Goal: Information Seeking & Learning: Learn about a topic

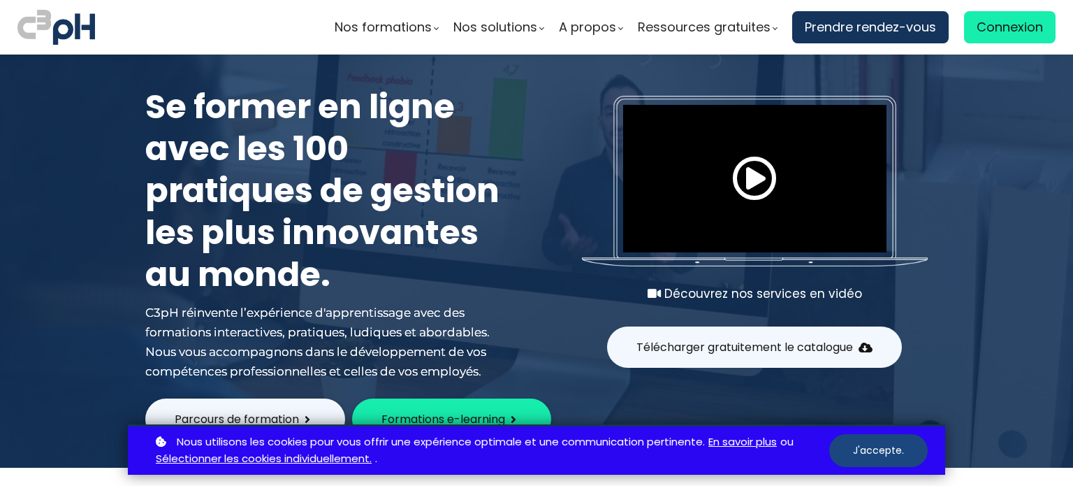
click at [897, 453] on button "J'accepte." at bounding box center [878, 450] width 98 height 33
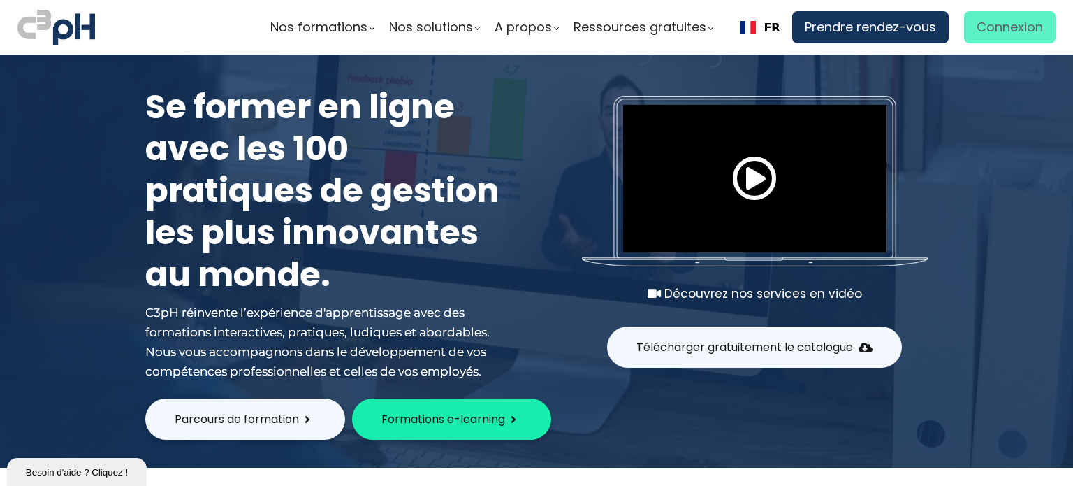
click at [1007, 27] on span "Connexion" at bounding box center [1010, 27] width 66 height 21
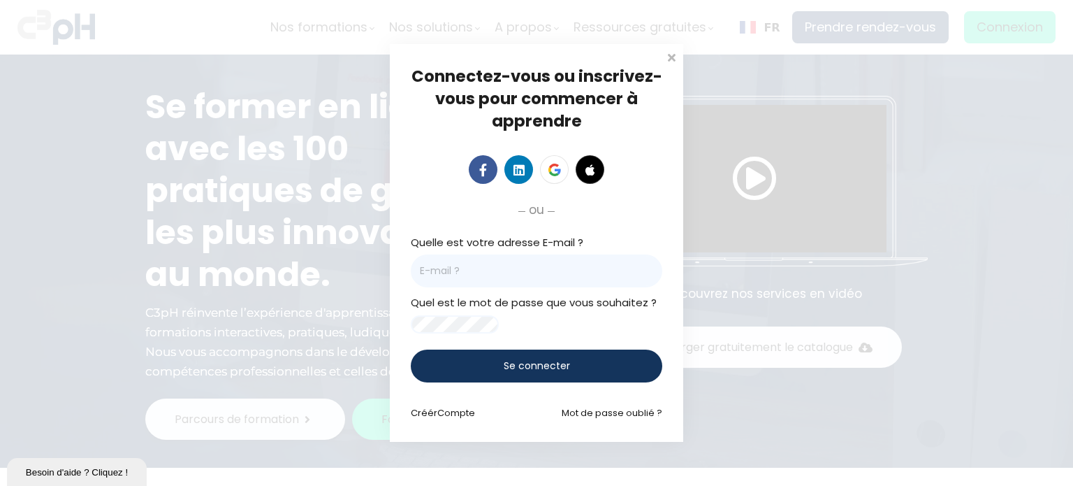
click at [609, 254] on input "email" at bounding box center [536, 270] width 251 height 33
type input "jennifer_190586@hotmail.fr"
click at [514, 373] on span "Se connecter" at bounding box center [537, 365] width 66 height 15
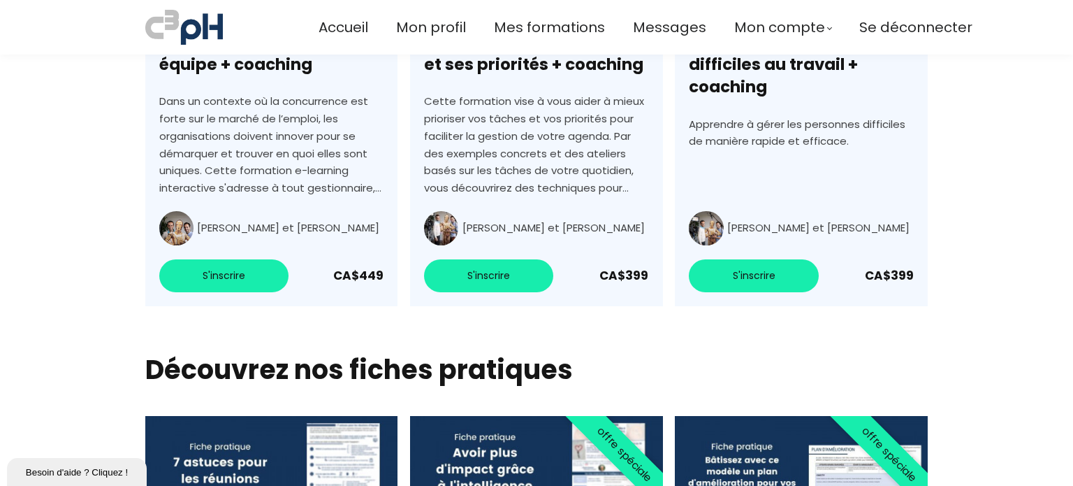
scroll to position [3972, 0]
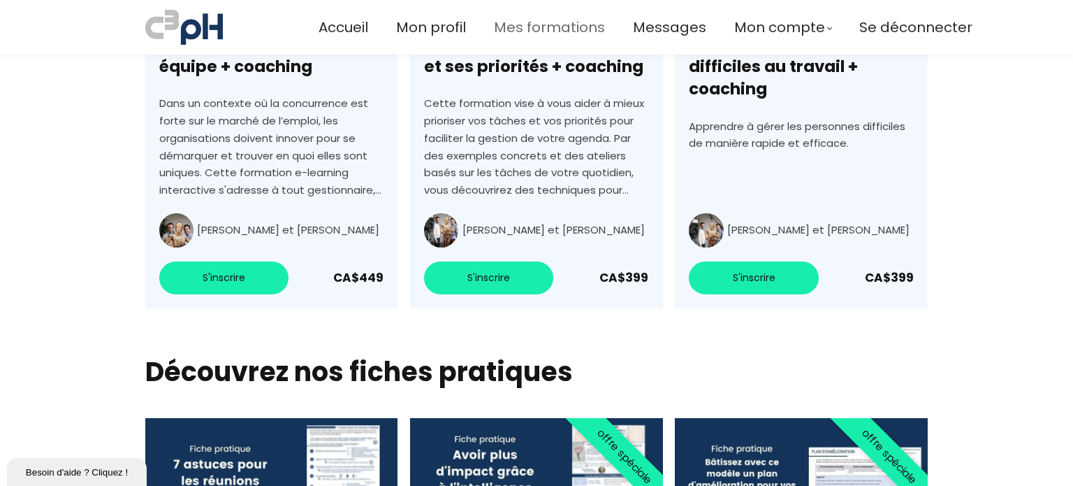
click at [568, 27] on span "Mes formations" at bounding box center [549, 27] width 111 height 23
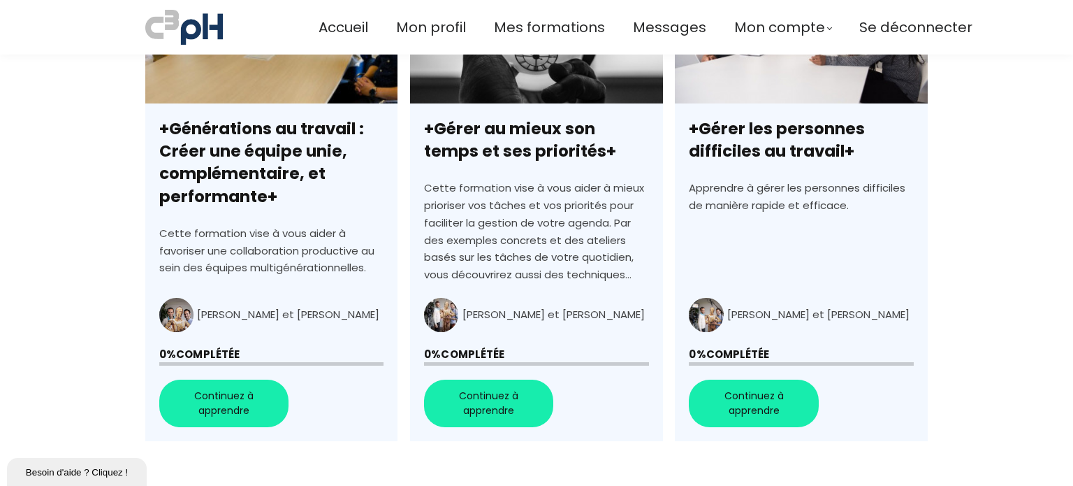
scroll to position [495, 0]
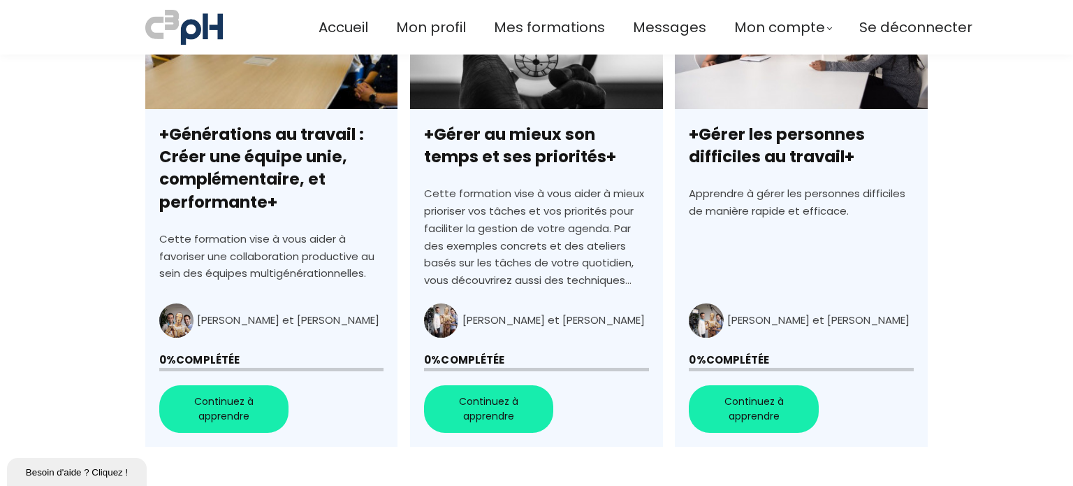
click at [488, 409] on link "+Gérer au mieux son temps et ses priorités+" at bounding box center [536, 207] width 252 height 480
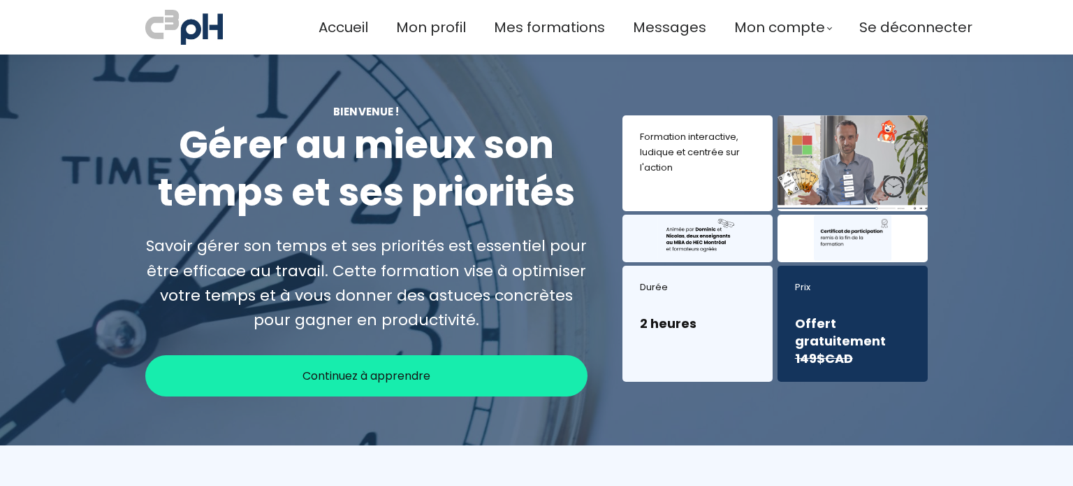
click at [345, 368] on span "Continuez à apprendre" at bounding box center [366, 375] width 128 height 17
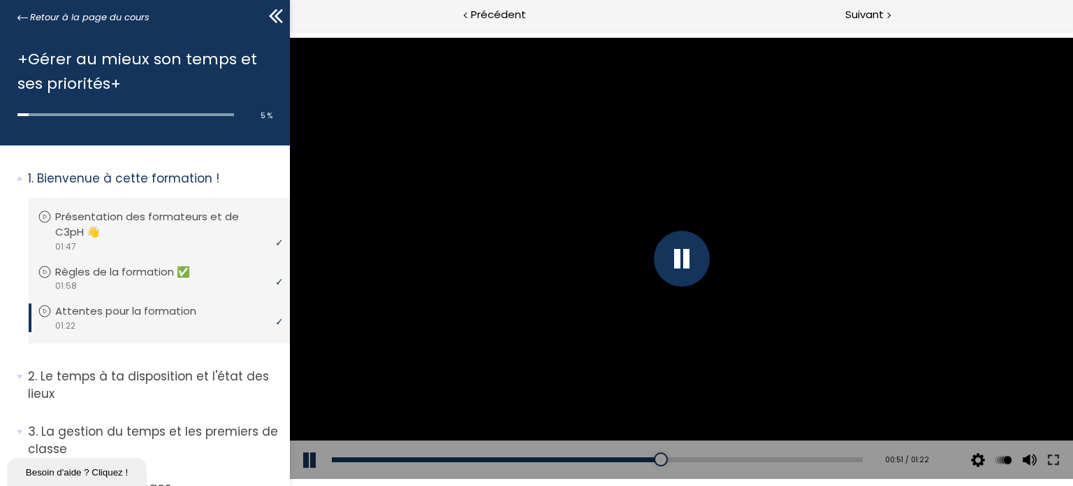
click at [312, 456] on div "Click for sound @keyframes VOLUME_SMALL_WAVE_FLASH { 0% { opacity: 0; } 33% { o…" at bounding box center [680, 258] width 783 height 441
click at [312, 456] on button at bounding box center [310, 459] width 42 height 39
click at [307, 456] on button at bounding box center [310, 459] width 42 height 39
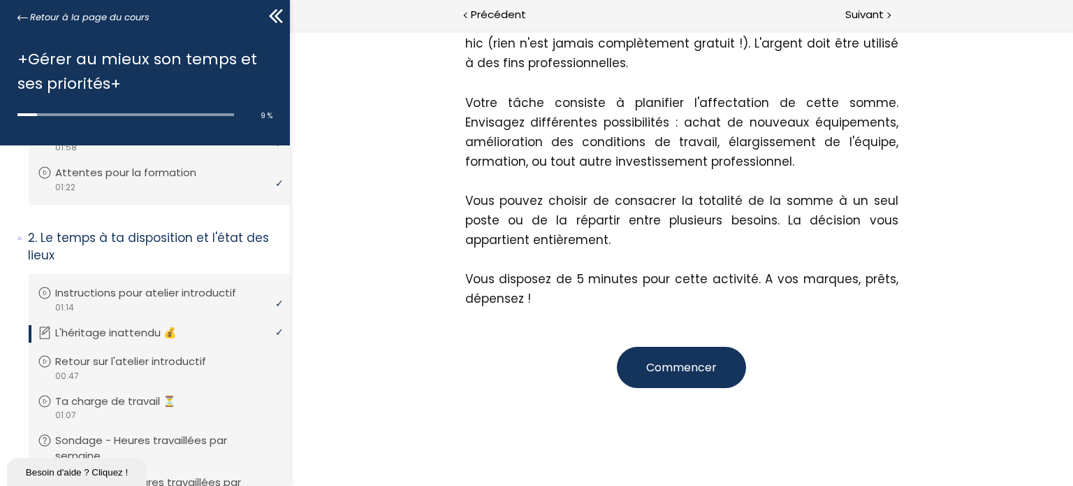
scroll to position [328, 0]
click at [645, 362] on span "Commencer" at bounding box center [680, 366] width 71 height 16
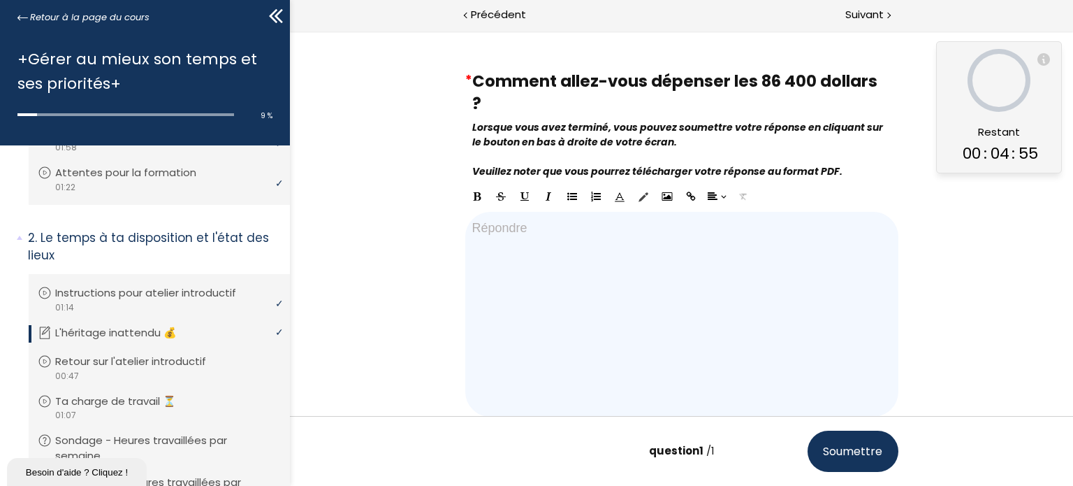
scroll to position [67, 0]
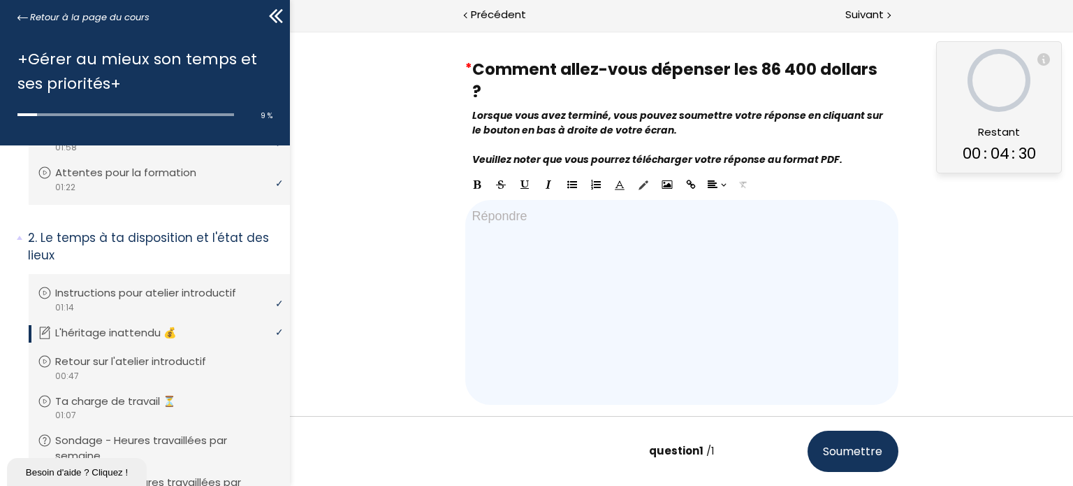
click at [499, 228] on div at bounding box center [681, 302] width 433 height 205
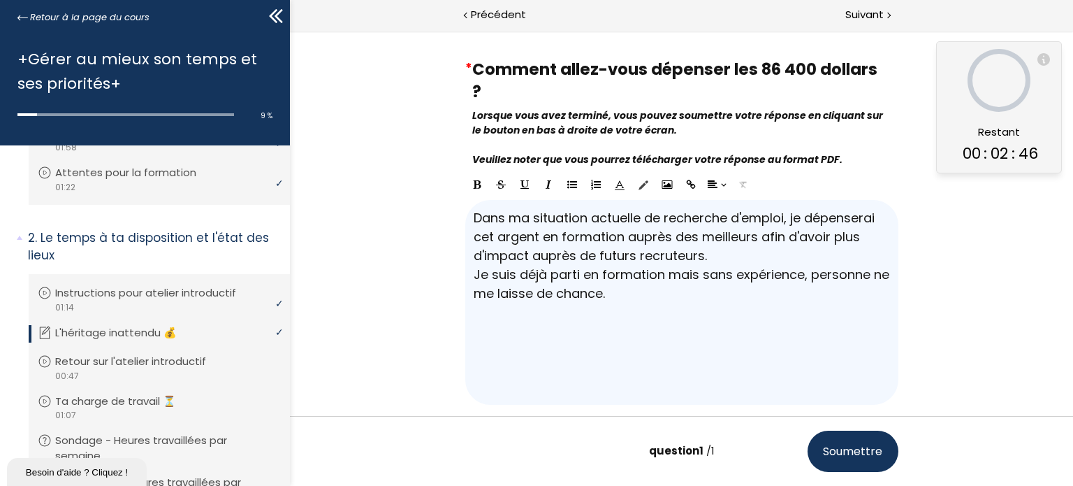
click at [782, 217] on div "Dans ma situation actuelle de recherche d'emploi, je dépenserai cet argent en f…" at bounding box center [681, 302] width 433 height 205
click at [796, 263] on div "Dans ma situation actuelle de recherche d'emploi qui s'éternise , je dépenserai…" at bounding box center [681, 302] width 433 height 205
drag, startPoint x: 605, startPoint y: 295, endPoint x: 467, endPoint y: 271, distance: 139.8
click at [467, 271] on div "Dans ma situation actuelle de recherche d'emploi qui s'éternise , je dépenserai…" at bounding box center [681, 302] width 433 height 205
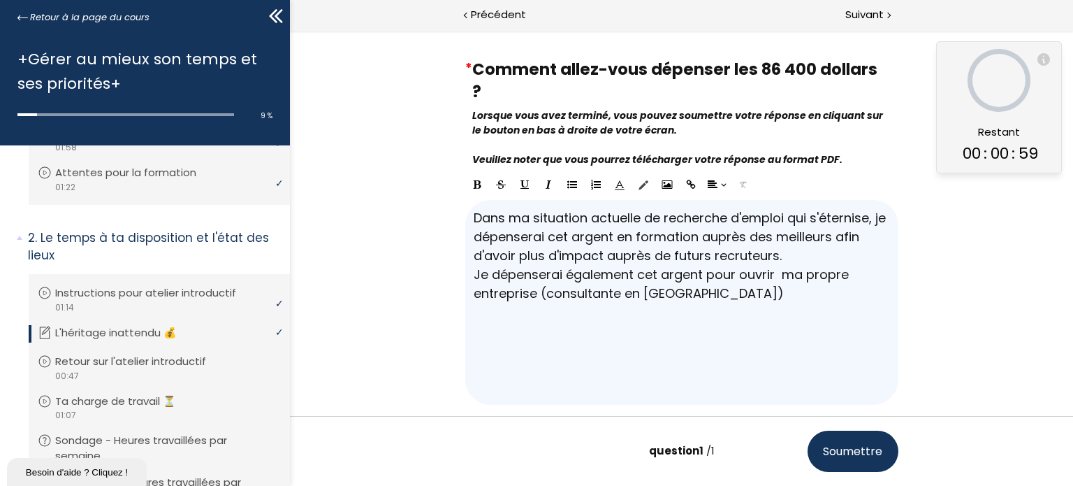
click at [467, 273] on div "Dans ma situation actuelle de recherche d'emploi qui s'éternise , je dépenserai…" at bounding box center [681, 302] width 433 height 205
click at [625, 271] on div "Dans ma situation actuelle de recherche d'emploi qui s'éternise , je dépenserai…" at bounding box center [681, 302] width 433 height 205
click at [796, 286] on div "Dans ma situation actuelle de recherche d'emploi qui s'éternise , je dépenserai…" at bounding box center [681, 302] width 433 height 205
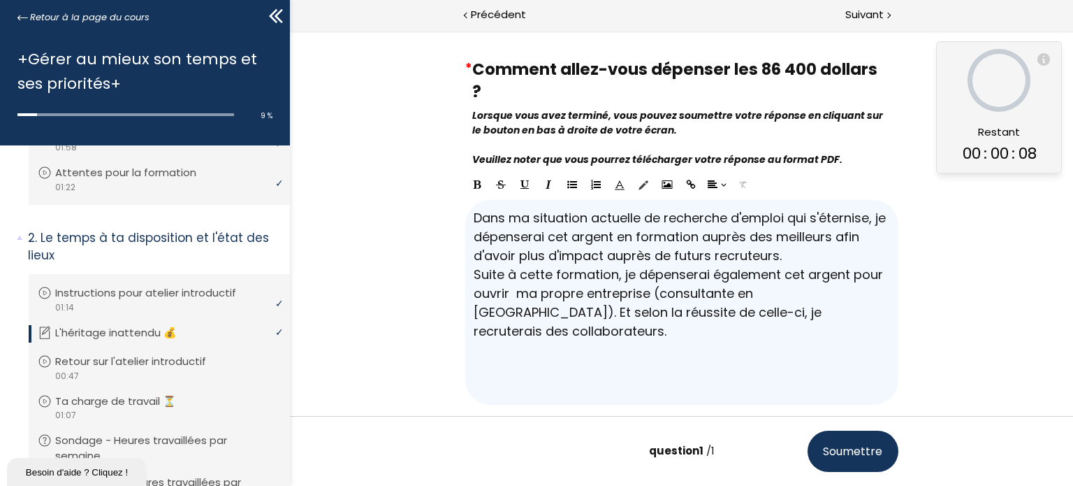
click at [865, 441] on button "Soumettre" at bounding box center [852, 450] width 91 height 41
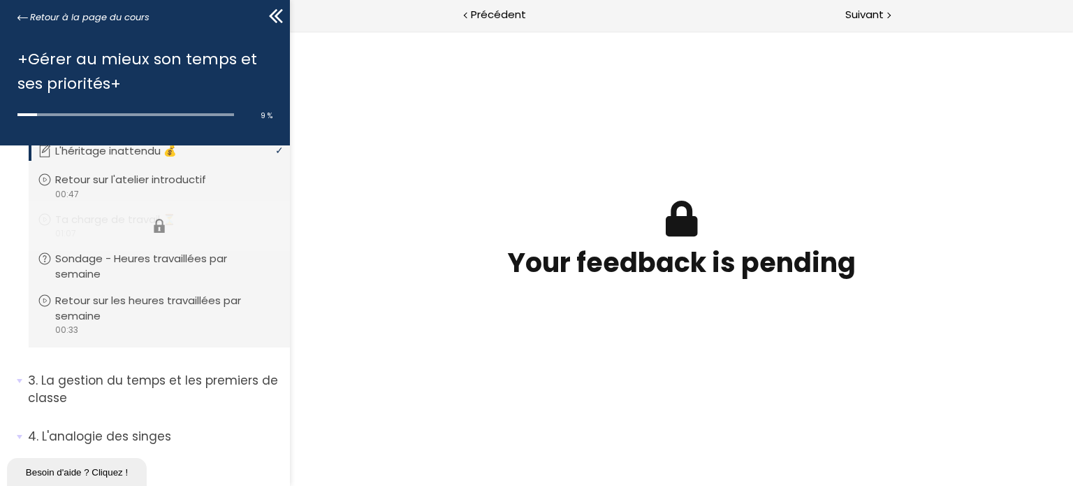
scroll to position [321, 0]
click at [877, 17] on span "Suivant" at bounding box center [864, 14] width 38 height 17
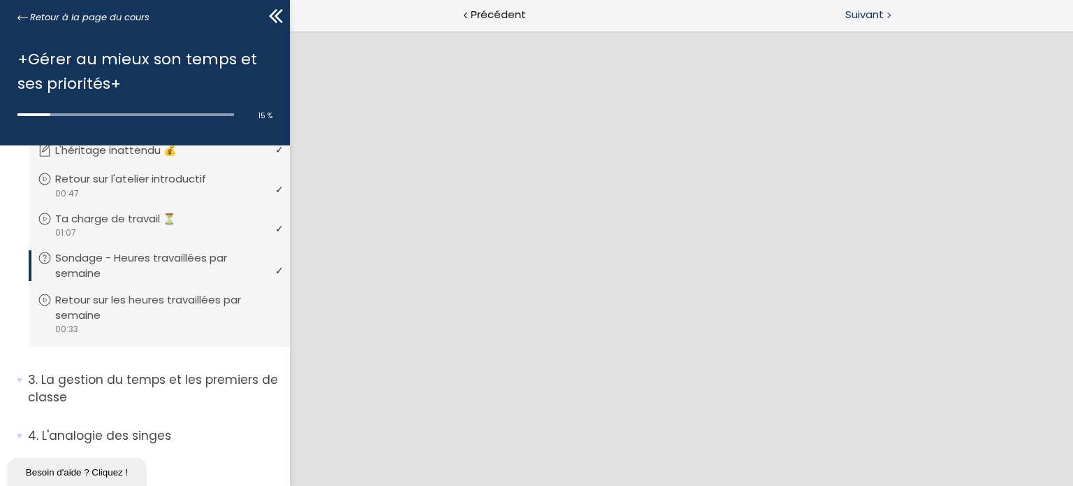
scroll to position [0, 0]
click at [859, 0] on div "Suivant" at bounding box center [877, 15] width 392 height 31
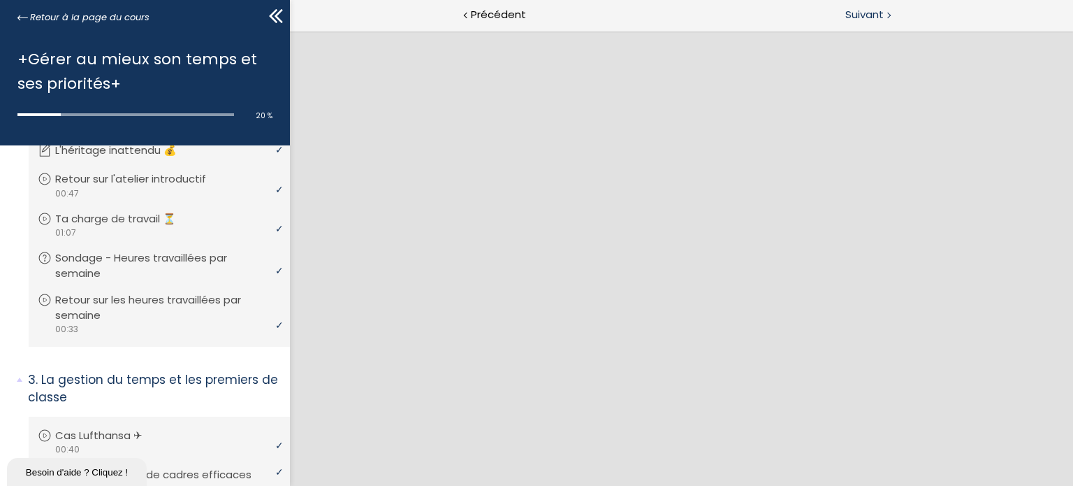
click at [870, 19] on span "Suivant" at bounding box center [864, 14] width 38 height 17
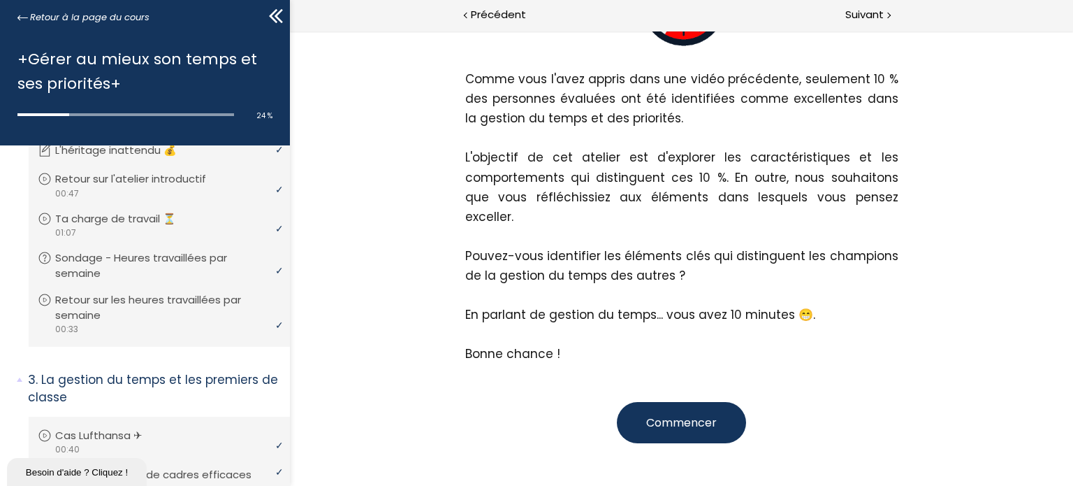
scroll to position [314, 0]
click at [715, 400] on button "Commencer" at bounding box center [680, 420] width 129 height 41
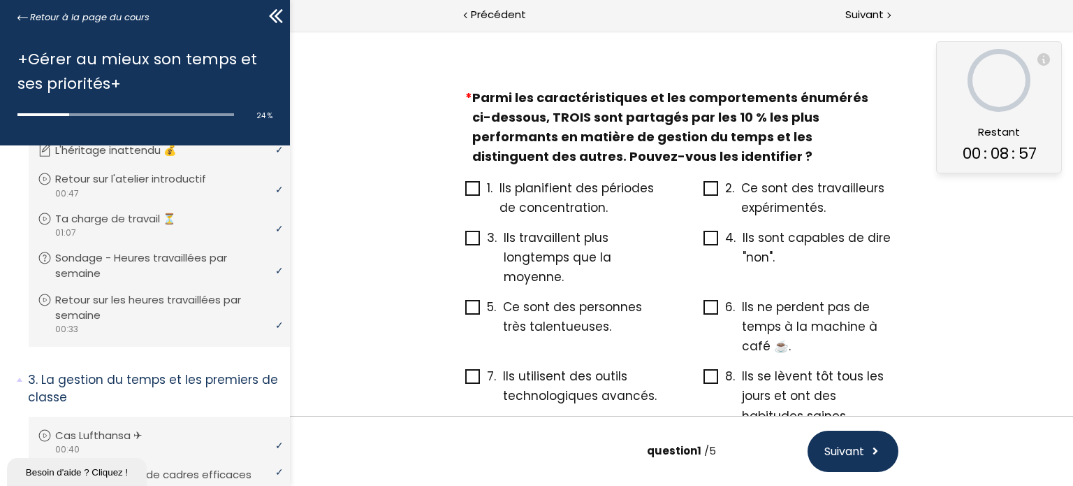
scroll to position [36, 0]
click at [469, 193] on icon at bounding box center [472, 189] width 11 height 11
click at [465, 194] on input "1. Ils planifient des périodes de concentration." at bounding box center [465, 194] width 0 height 0
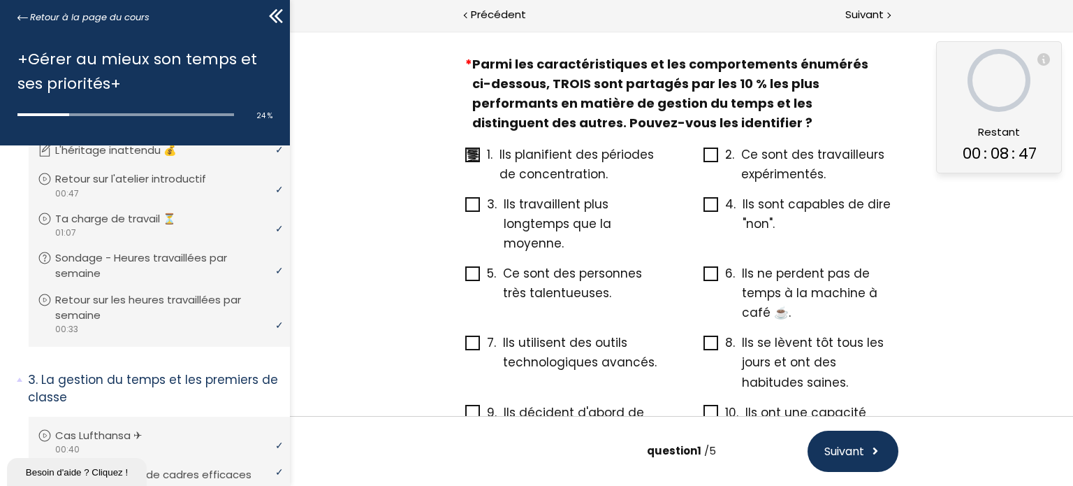
scroll to position [75, 0]
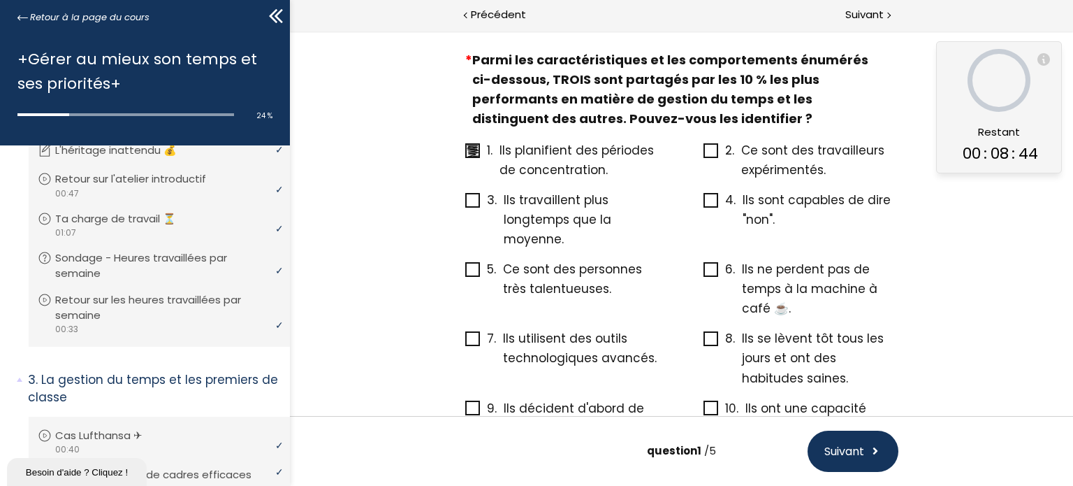
click at [470, 336] on icon at bounding box center [472, 338] width 11 height 11
click at [465, 342] on input "7. Ils utilisent des outils technologiques avancés." at bounding box center [465, 342] width 0 height 0
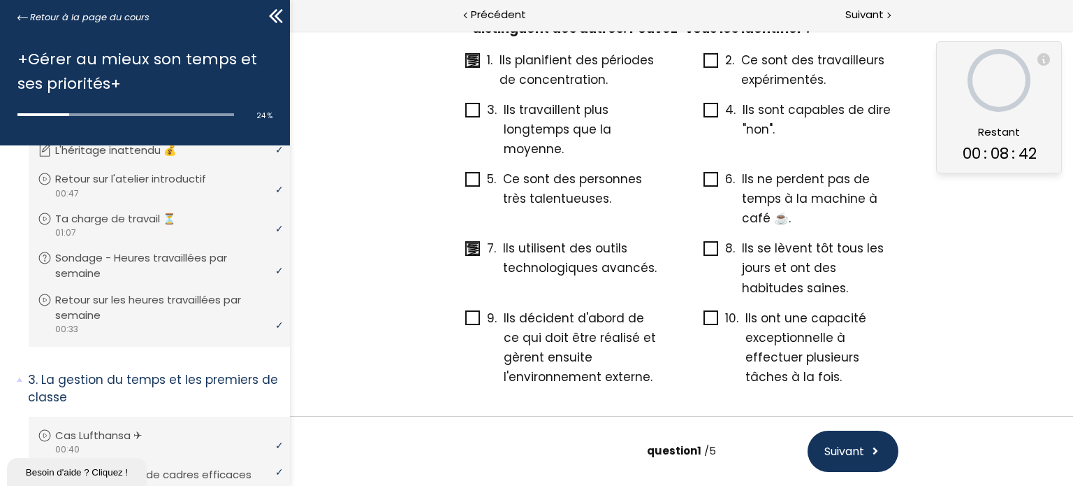
scroll to position [164, 0]
click at [467, 323] on icon at bounding box center [472, 318] width 12 height 12
click at [465, 323] on input "9. Ils décident d'abord de ce qui doit être réalisé et gèrent ensuite l'environ…" at bounding box center [465, 323] width 0 height 0
click at [845, 451] on span "Suivant" at bounding box center [844, 450] width 40 height 17
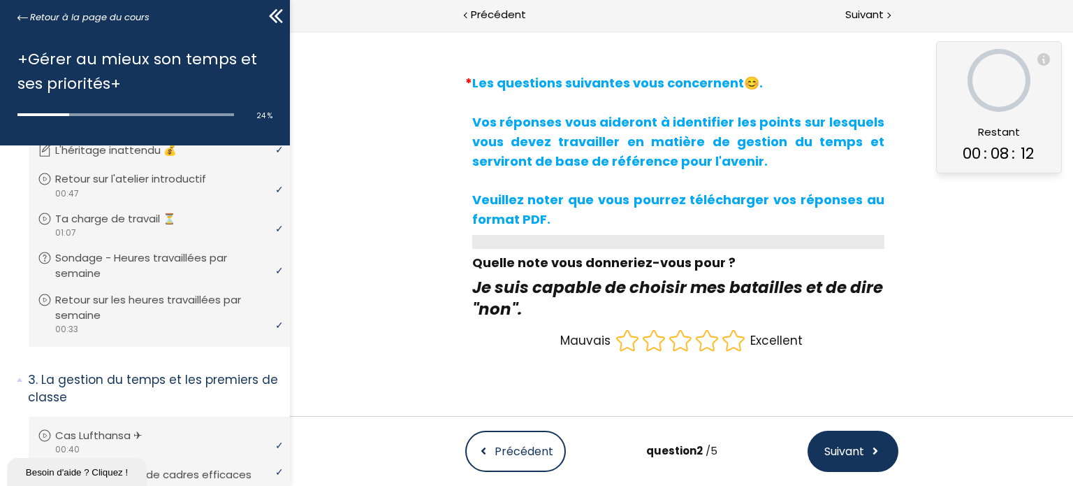
scroll to position [51, 0]
click at [671, 348] on icon at bounding box center [679, 341] width 21 height 20
click at [666, 328] on input "radio" at bounding box center [666, 328] width 0 height 0
click at [824, 456] on span "Suivant" at bounding box center [844, 450] width 40 height 17
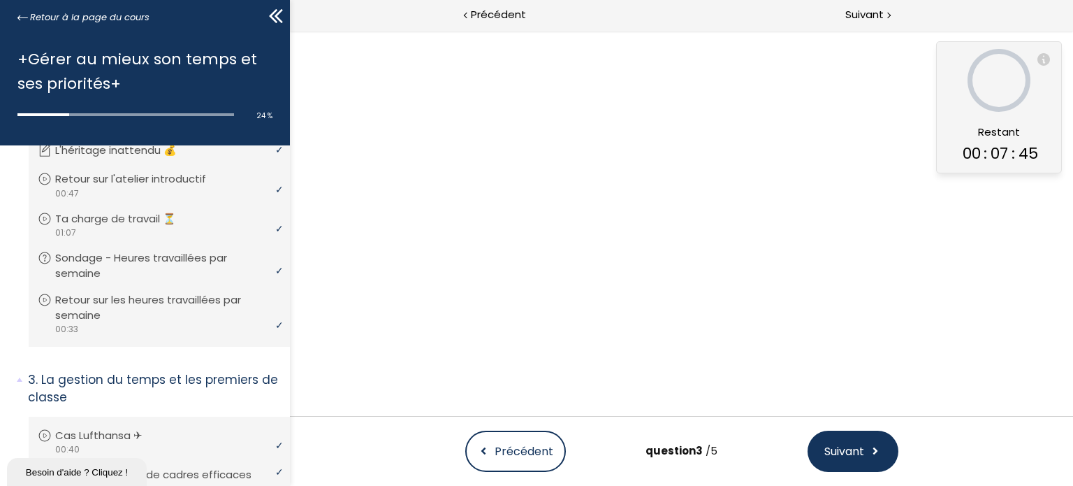
scroll to position [0, 0]
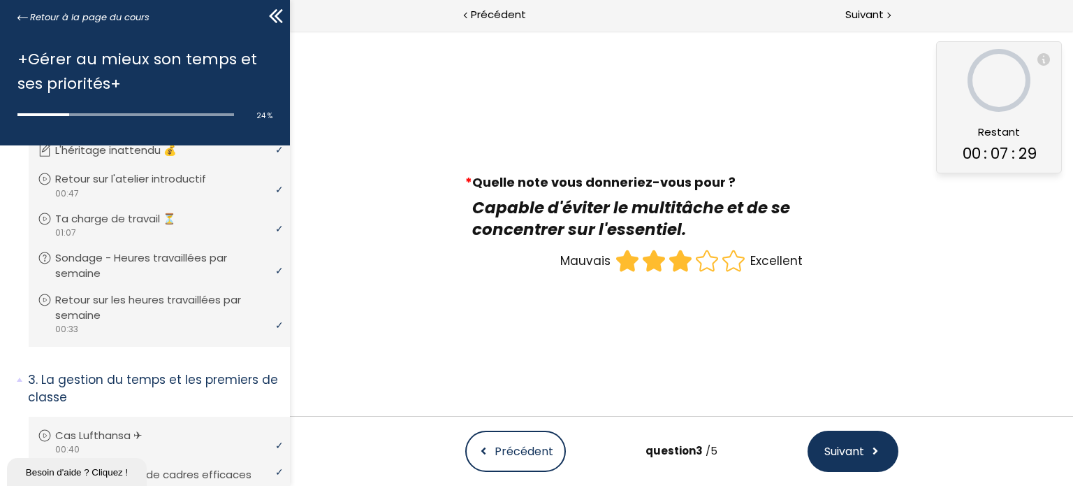
click at [678, 259] on icon at bounding box center [679, 261] width 21 height 20
click at [666, 247] on input "radio" at bounding box center [666, 247] width 0 height 0
click at [840, 446] on span "Suivant" at bounding box center [844, 450] width 40 height 17
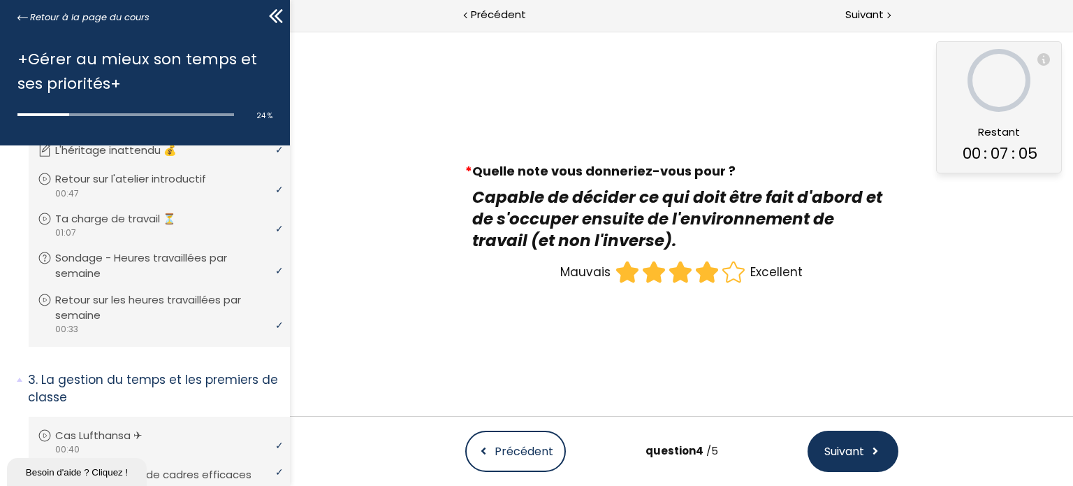
click at [706, 284] on icon at bounding box center [706, 271] width 27 height 27
click at [693, 258] on input "radio" at bounding box center [693, 258] width 0 height 0
click at [835, 466] on button "Suivant" at bounding box center [852, 450] width 91 height 41
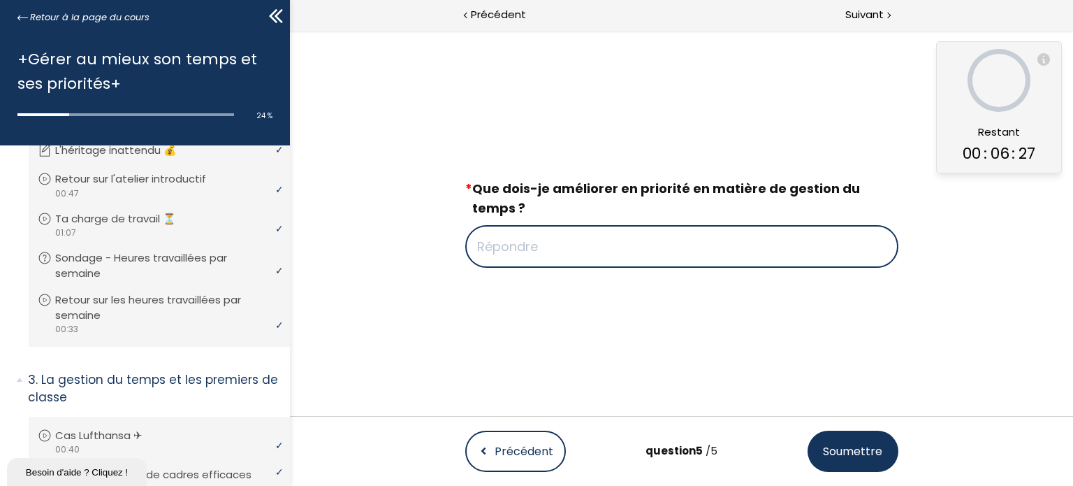
click at [585, 252] on input "text" at bounding box center [681, 246] width 433 height 43
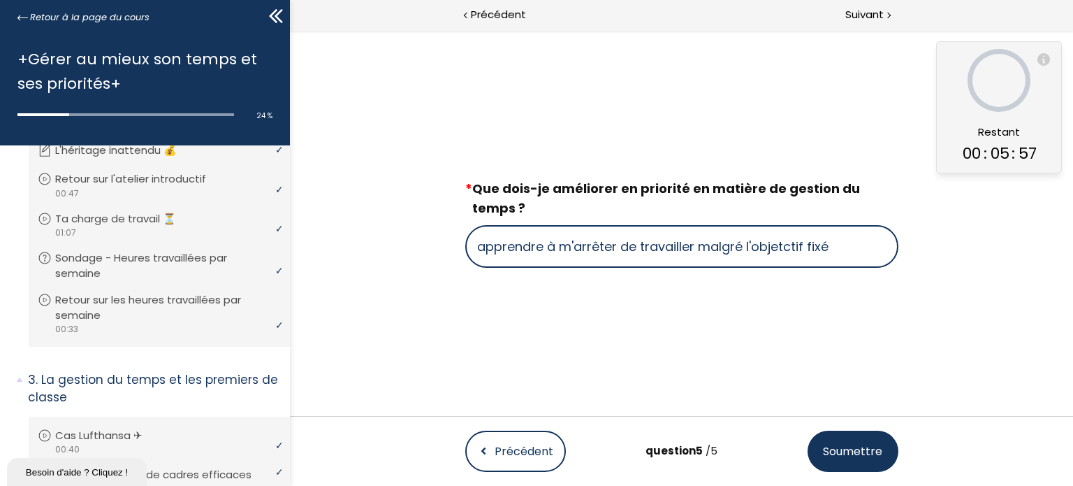
click at [797, 242] on input "apprendre à m'arrêter de travailler malgré l'objetctif fixé" at bounding box center [681, 246] width 433 height 43
type input "apprendre à m'arrêter de travailler malgré l'objectif fixé"
click at [842, 455] on span "Soumettre" at bounding box center [851, 450] width 59 height 17
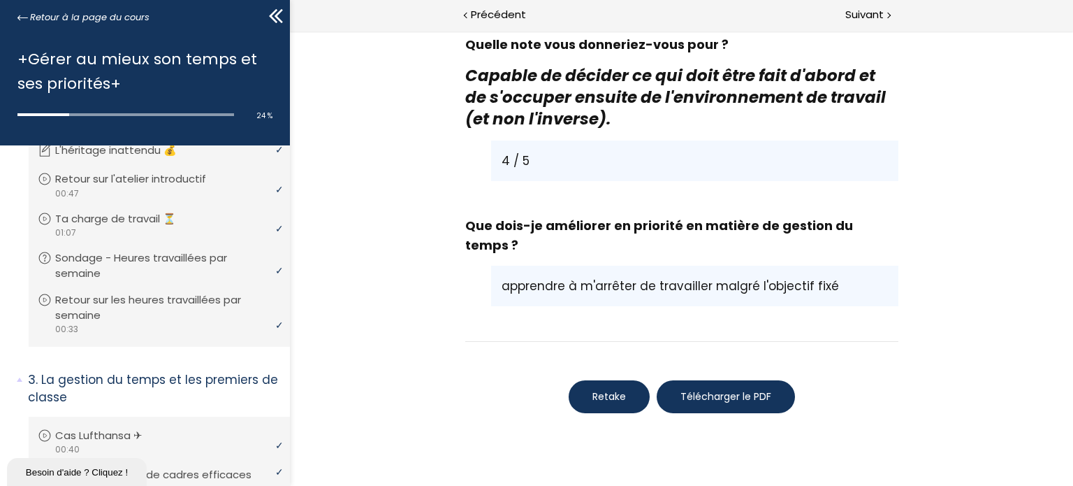
scroll to position [1485, 0]
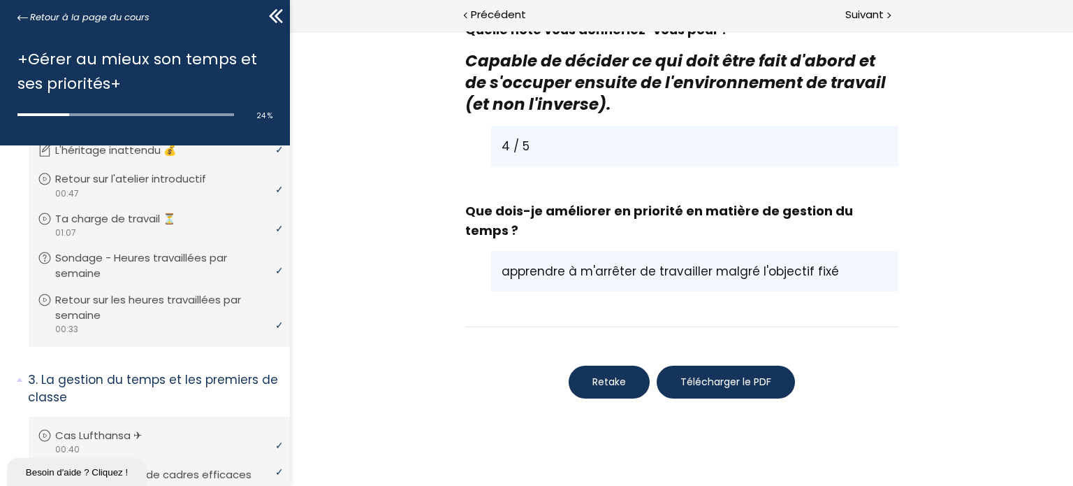
click at [732, 374] on span "Télécharger le PDF" at bounding box center [725, 381] width 91 height 15
click at [873, 19] on span "Suivant" at bounding box center [864, 14] width 38 height 17
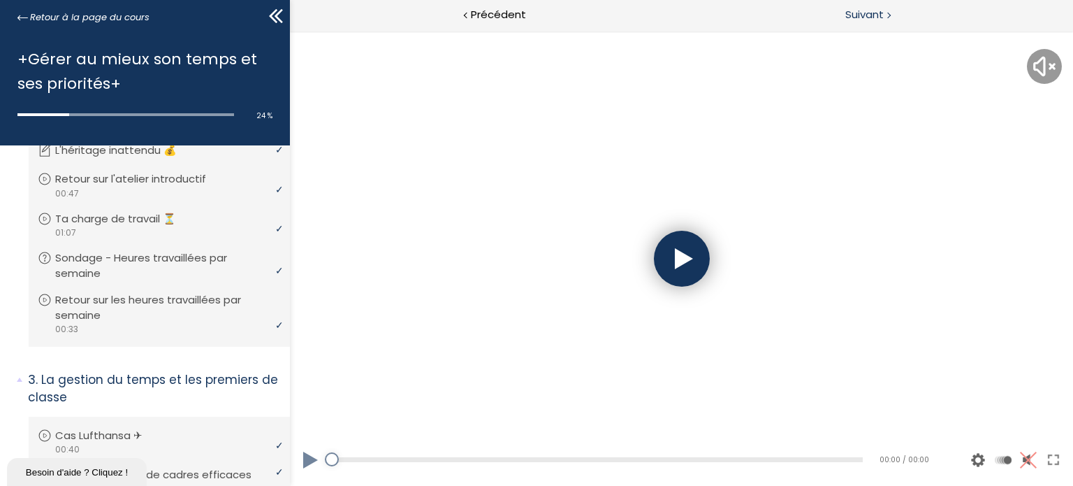
scroll to position [0, 0]
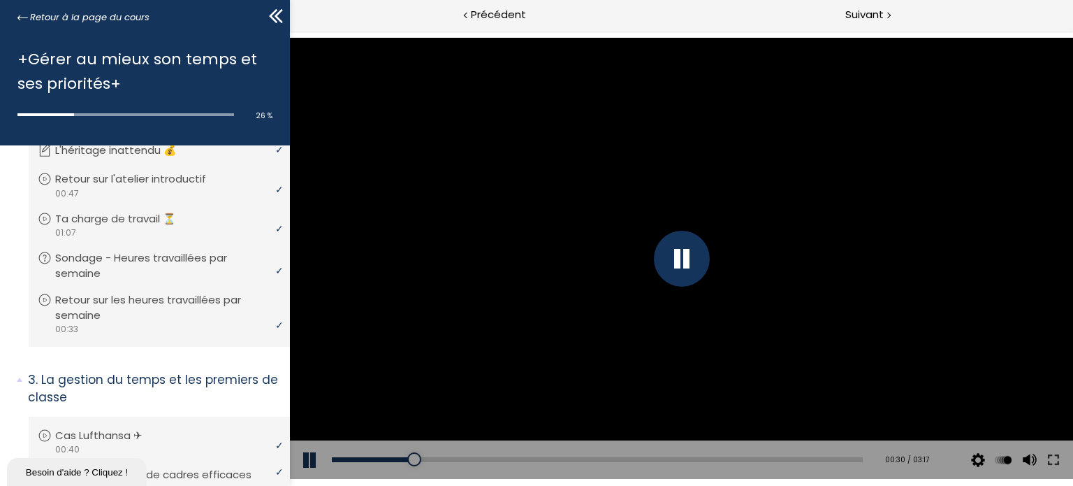
click at [307, 453] on button at bounding box center [310, 459] width 42 height 39
drag, startPoint x: 408, startPoint y: 460, endPoint x: 338, endPoint y: 459, distance: 69.9
click at [338, 459] on div at bounding box center [340, 459] width 14 height 14
click at [308, 458] on button at bounding box center [310, 459] width 42 height 39
click at [309, 465] on button at bounding box center [310, 459] width 42 height 39
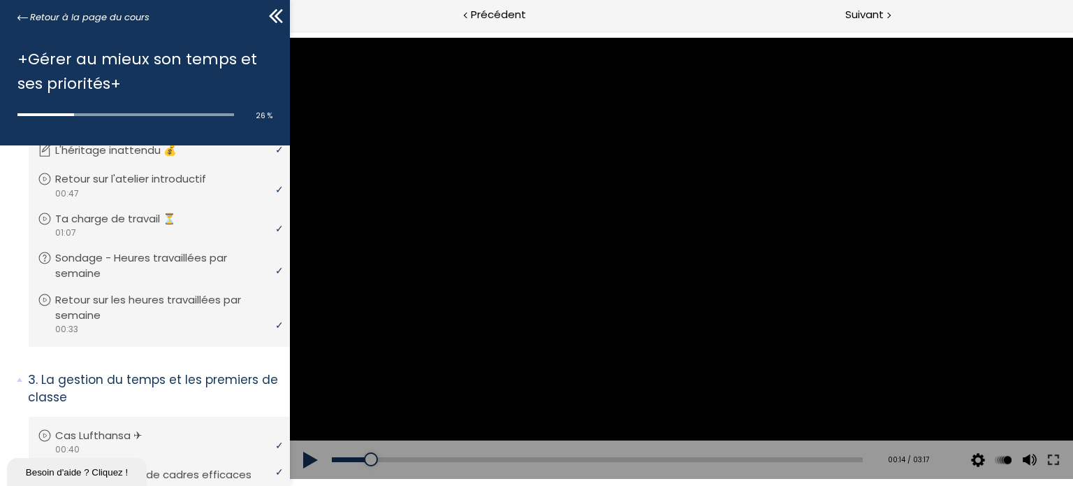
click at [309, 465] on button at bounding box center [310, 459] width 42 height 39
click at [363, 457] on div "00:12" at bounding box center [596, 459] width 531 height 5
click at [355, 455] on div "Add chapter 00:10" at bounding box center [596, 459] width 531 height 39
click at [351, 455] on div "Add chapter 00:10" at bounding box center [596, 459] width 531 height 39
drag, startPoint x: 383, startPoint y: 455, endPoint x: 351, endPoint y: 455, distance: 32.1
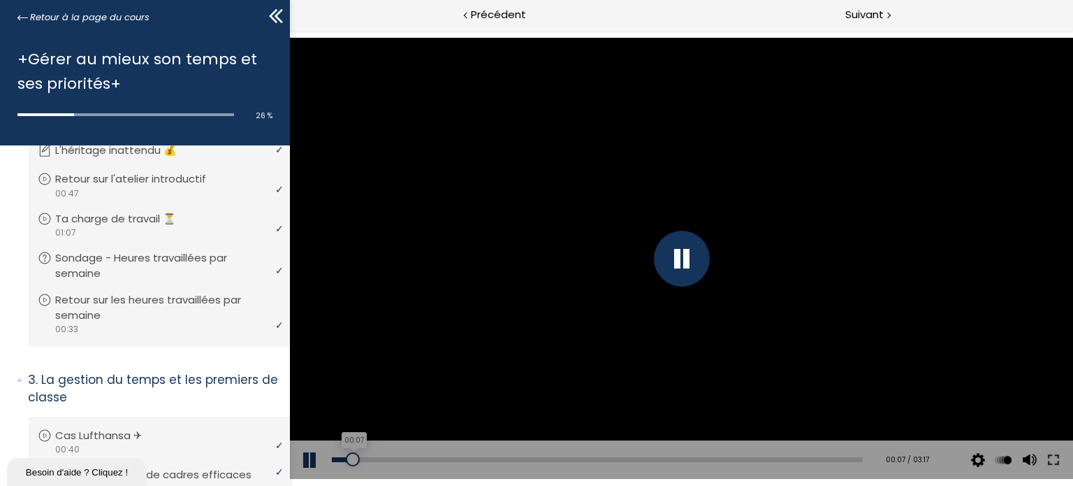
click at [351, 455] on div at bounding box center [352, 459] width 14 height 14
click at [303, 456] on button at bounding box center [310, 459] width 42 height 39
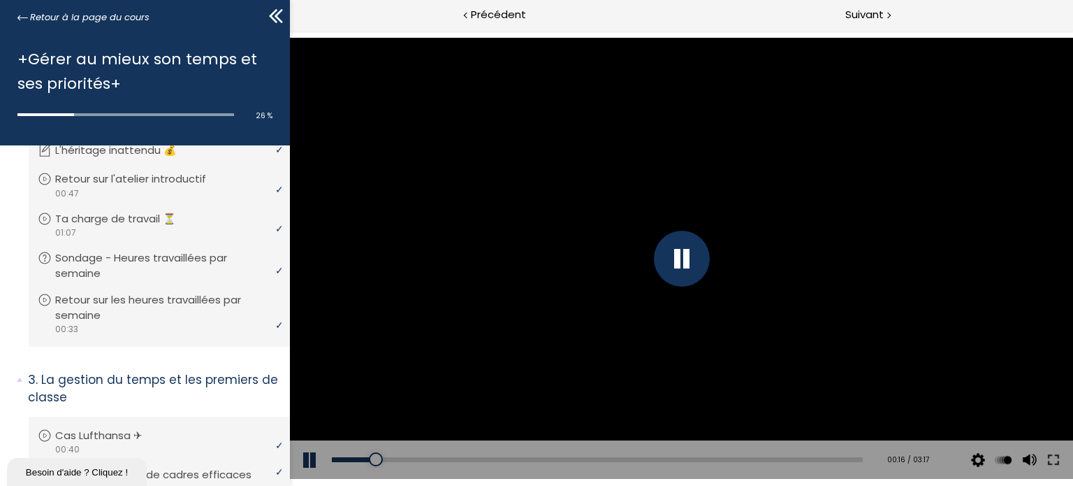
click at [303, 456] on button at bounding box center [310, 459] width 42 height 39
click at [309, 452] on button at bounding box center [310, 459] width 42 height 39
click at [311, 455] on button at bounding box center [310, 459] width 42 height 39
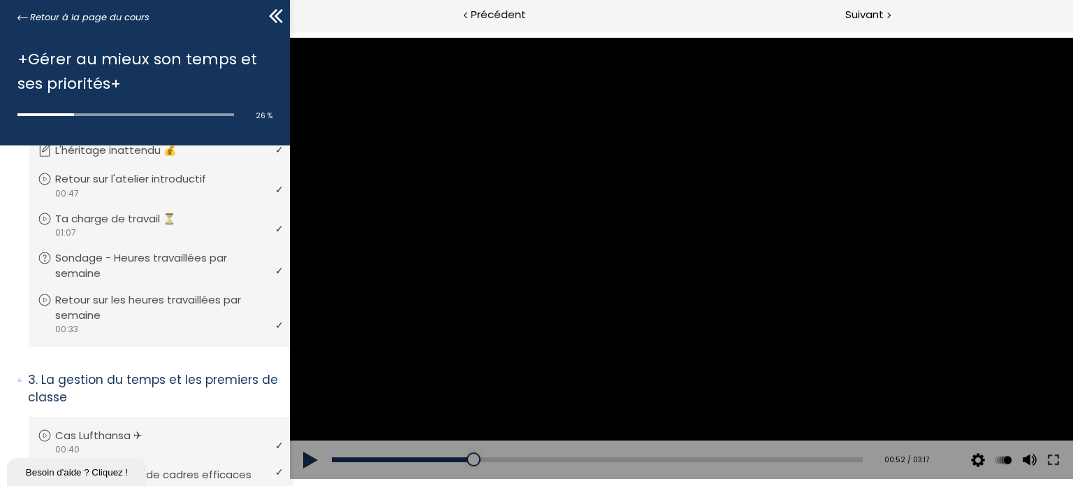
click at [311, 455] on button at bounding box center [310, 459] width 42 height 39
click at [311, 463] on button at bounding box center [310, 459] width 42 height 39
click at [308, 457] on button at bounding box center [310, 459] width 42 height 39
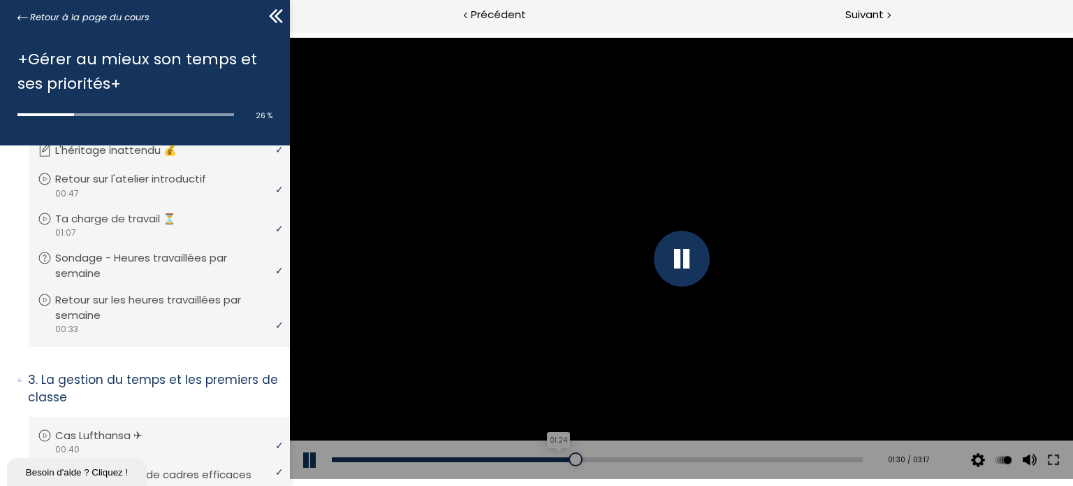
click at [553, 460] on div "01:24" at bounding box center [596, 459] width 531 height 5
click at [317, 455] on button at bounding box center [310, 459] width 42 height 39
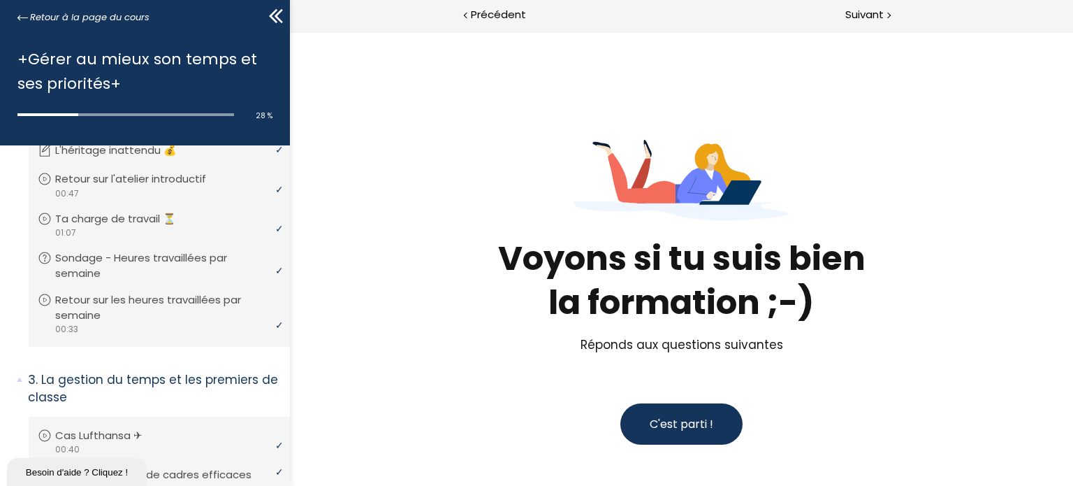
click at [659, 418] on span "C'est parti !" at bounding box center [681, 424] width 64 height 16
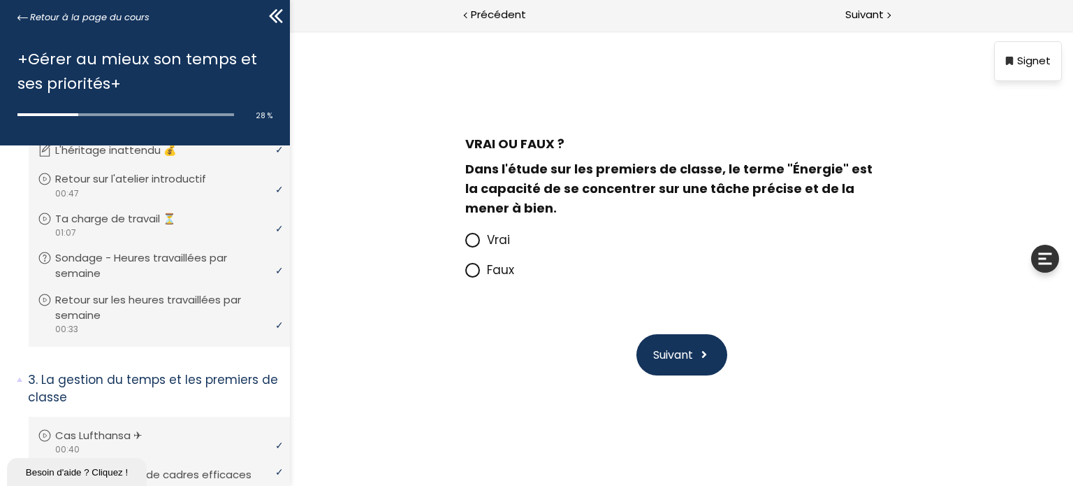
click at [467, 271] on icon at bounding box center [471, 269] width 8 height 8
click at [465, 274] on input "Faux" at bounding box center [465, 274] width 0 height 0
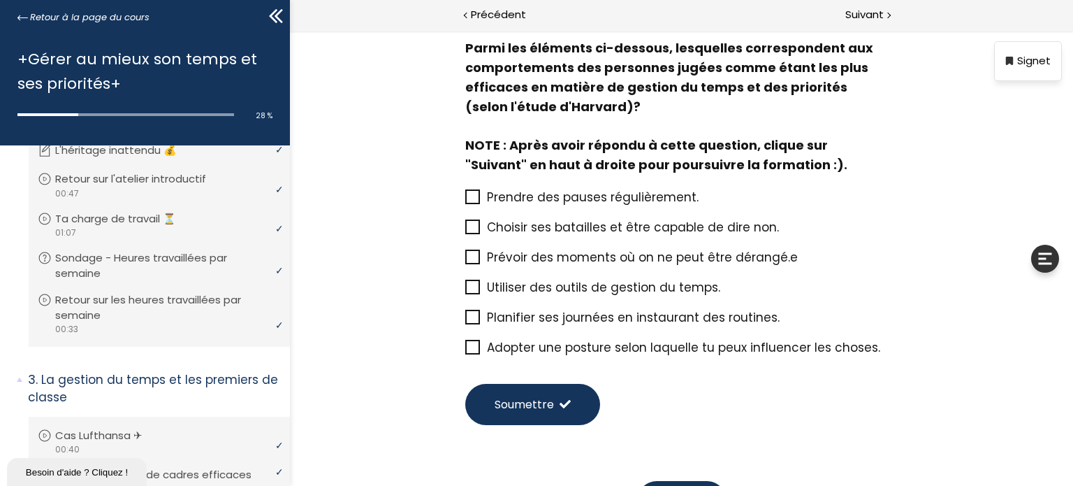
scroll to position [52, 0]
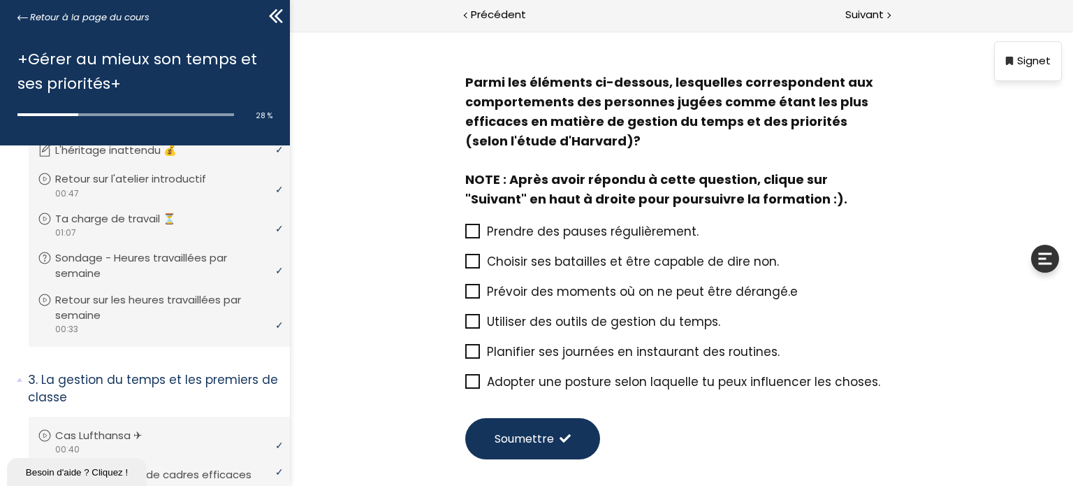
click at [469, 256] on icon at bounding box center [472, 261] width 12 height 12
click at [465, 265] on input "Choisir ses batailles et être capable de dire non." at bounding box center [465, 265] width 0 height 0
click at [467, 382] on icon at bounding box center [472, 381] width 12 height 12
click at [465, 386] on input "Adopter une posture selon laquelle tu peux influencer les choses." at bounding box center [465, 386] width 0 height 0
click at [469, 293] on icon at bounding box center [472, 291] width 11 height 11
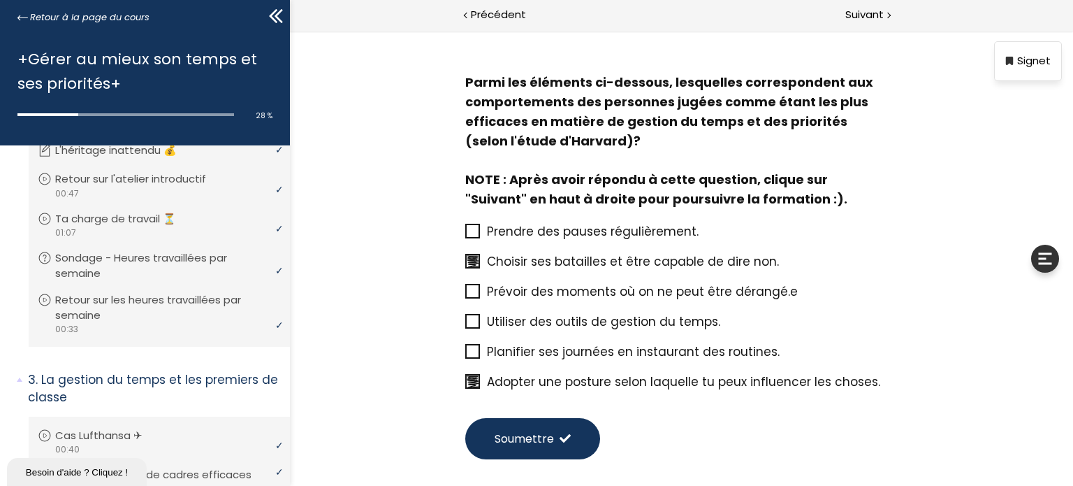
click at [465, 295] on input "Prévoir des moments où on ne peut être dérangé.e" at bounding box center [465, 295] width 0 height 0
click at [530, 435] on span "Soumettre" at bounding box center [523, 438] width 59 height 17
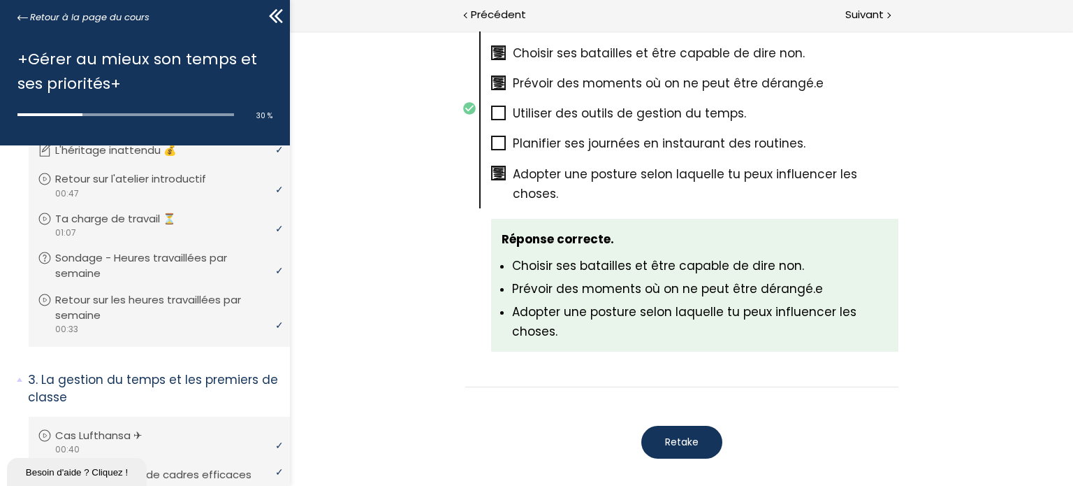
scroll to position [919, 0]
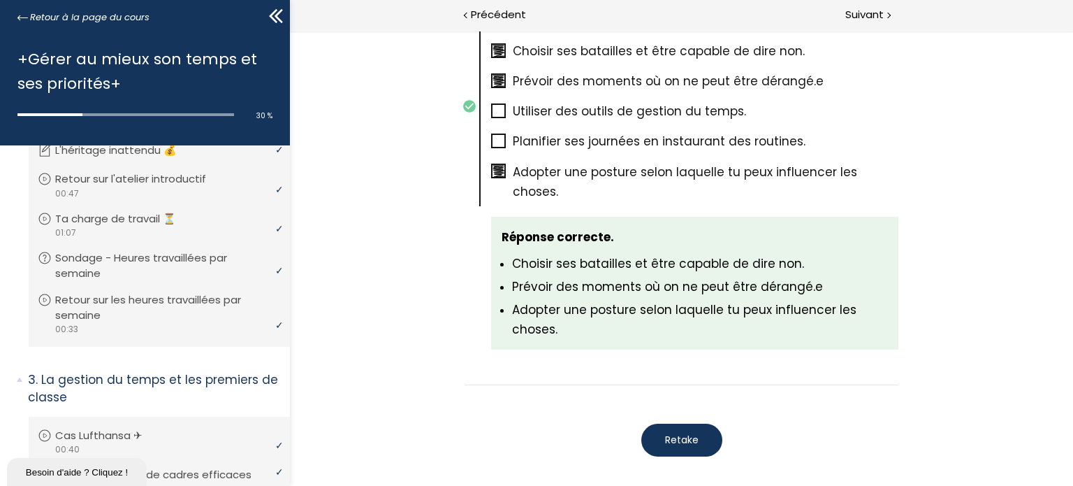
click at [699, 423] on button "Retake" at bounding box center [681, 439] width 81 height 33
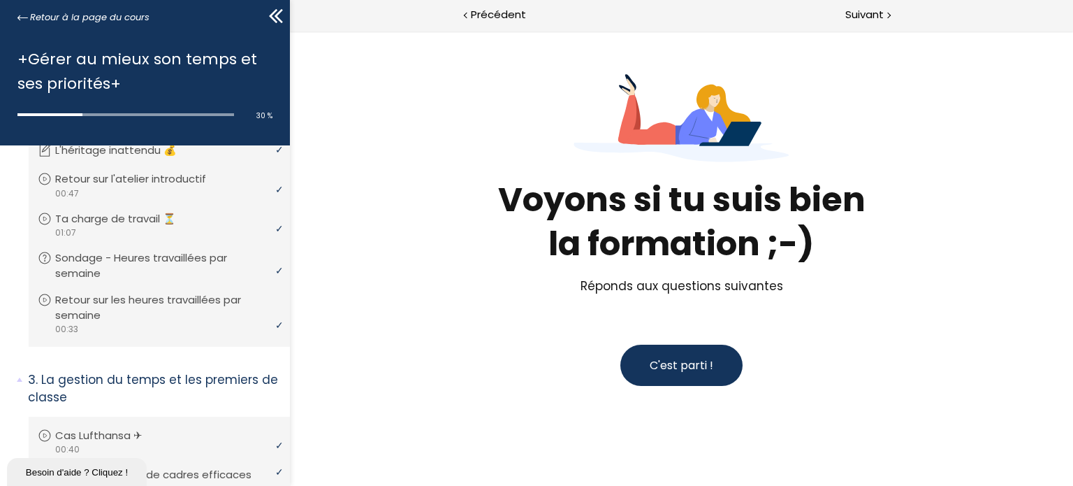
click at [699, 358] on span "C'est parti !" at bounding box center [681, 365] width 64 height 16
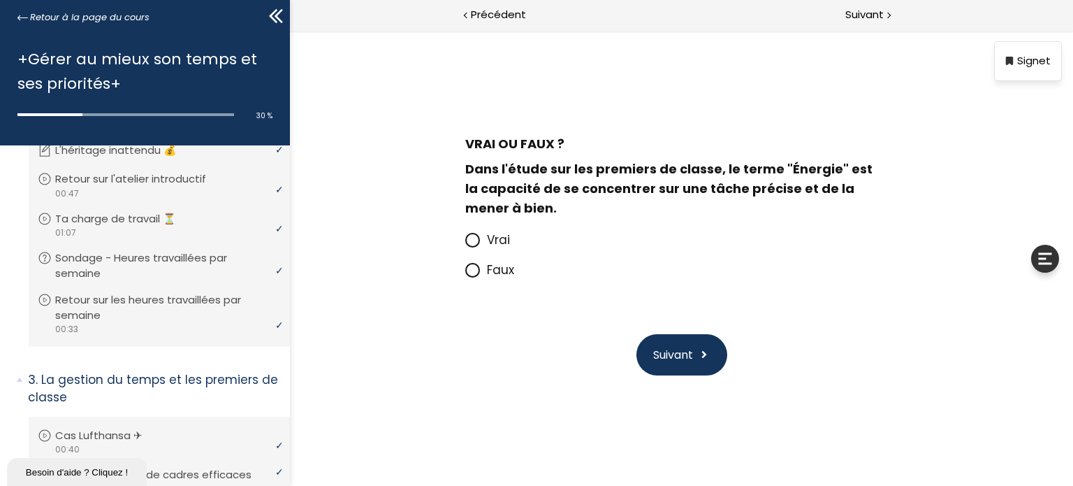
click at [471, 271] on icon at bounding box center [471, 269] width 8 height 8
click at [465, 274] on input "Faux" at bounding box center [465, 274] width 0 height 0
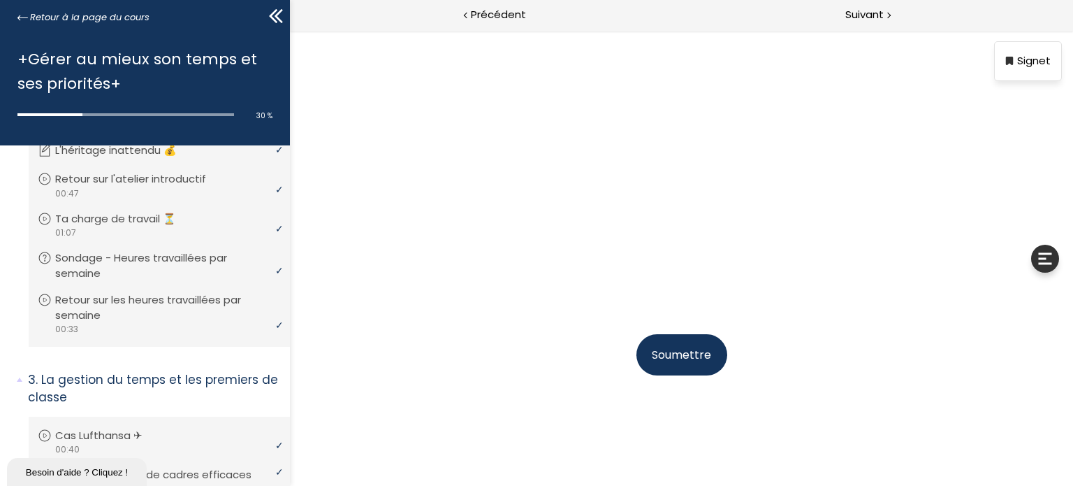
scroll to position [87, 0]
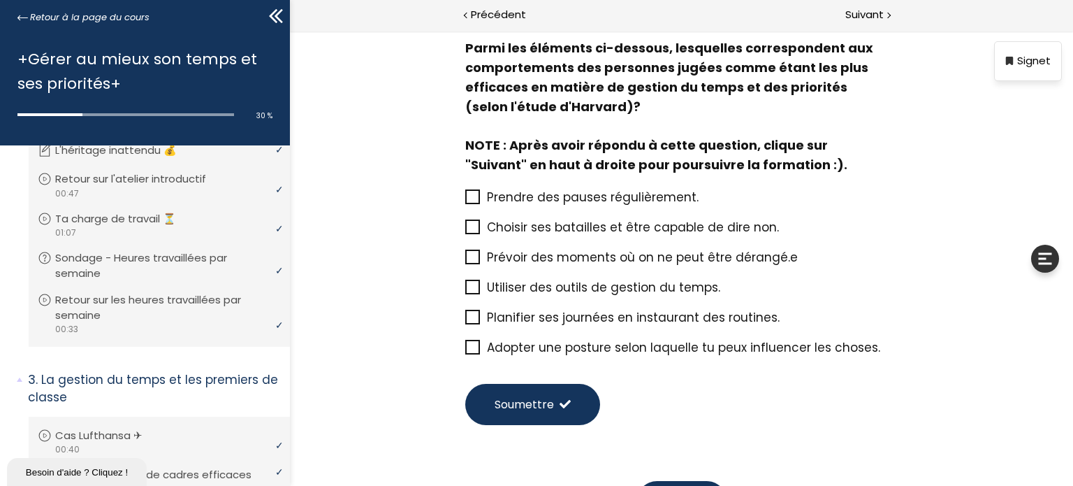
click at [467, 226] on icon at bounding box center [472, 226] width 11 height 11
click at [465, 231] on input "Choisir ses batailles et être capable de dire non." at bounding box center [465, 231] width 0 height 0
click at [469, 254] on icon at bounding box center [472, 256] width 11 height 11
click at [465, 261] on input "Prévoir des moments où on ne peut être dérangé.e" at bounding box center [465, 261] width 0 height 0
click at [469, 344] on icon at bounding box center [472, 347] width 11 height 11
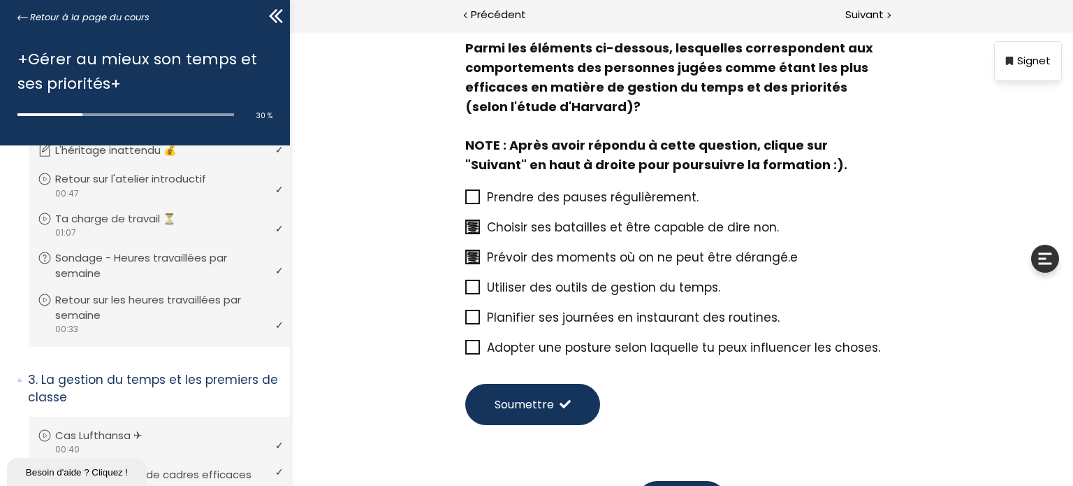
click at [465, 351] on input "Adopter une posture selon laquelle tu peux influencer les choses." at bounding box center [465, 351] width 0 height 0
click at [511, 402] on span "Soumettre" at bounding box center [523, 403] width 59 height 17
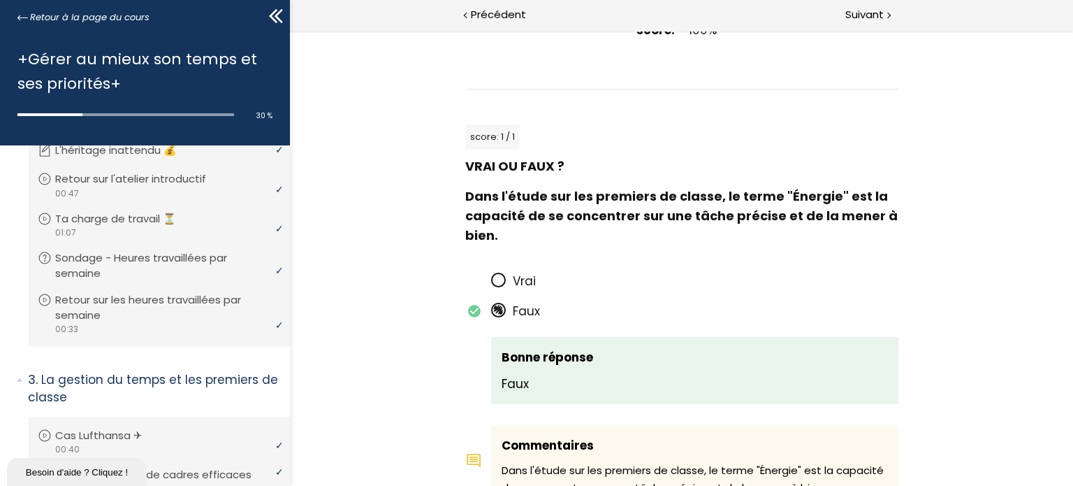
scroll to position [153, 0]
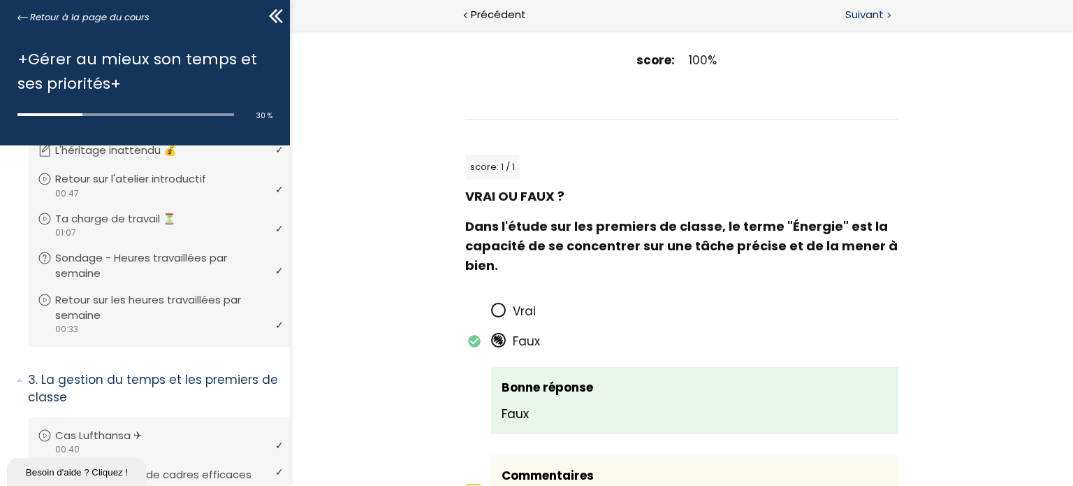
click at [886, 11] on div at bounding box center [888, 14] width 4 height 17
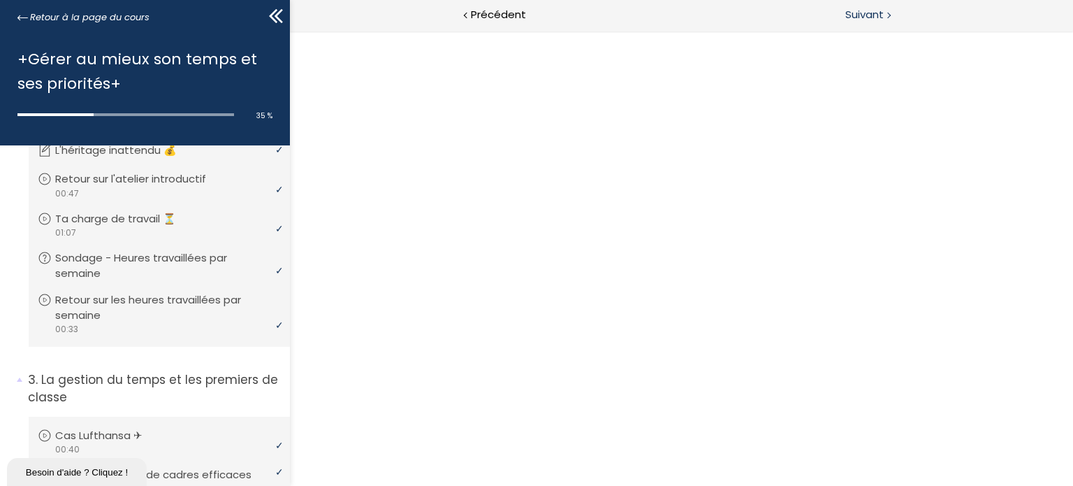
scroll to position [0, 0]
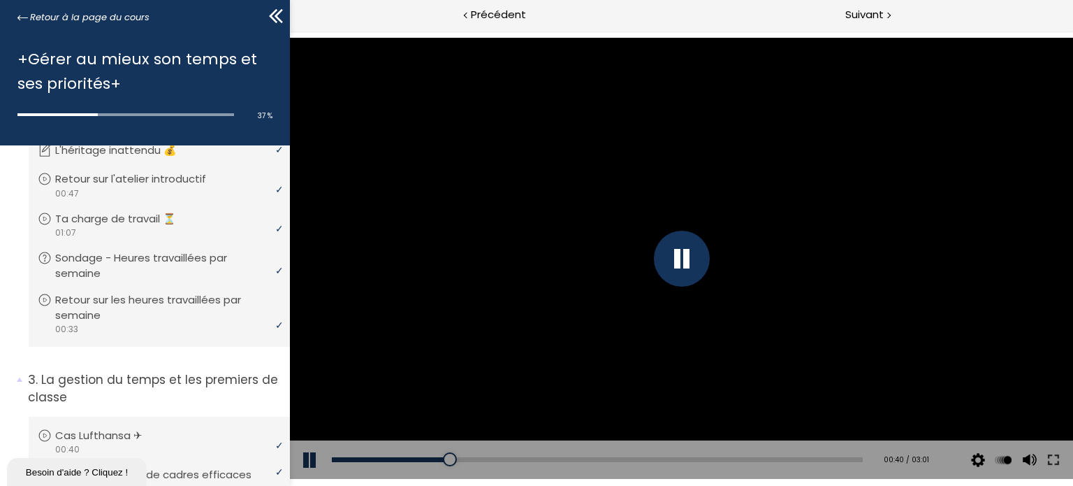
click at [311, 452] on button at bounding box center [310, 459] width 42 height 39
click at [309, 455] on button at bounding box center [310, 459] width 42 height 39
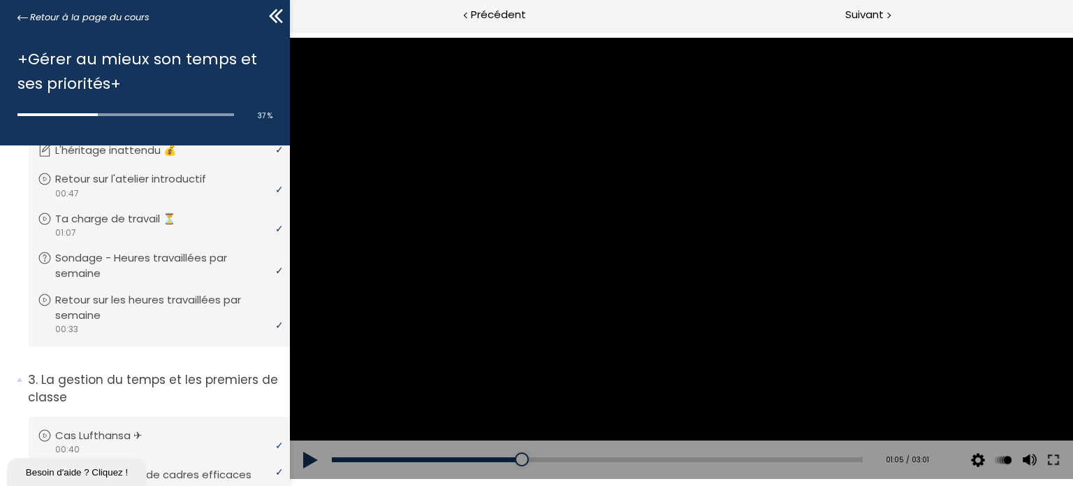
click at [309, 455] on button at bounding box center [310, 459] width 42 height 39
click at [307, 466] on button at bounding box center [310, 459] width 42 height 39
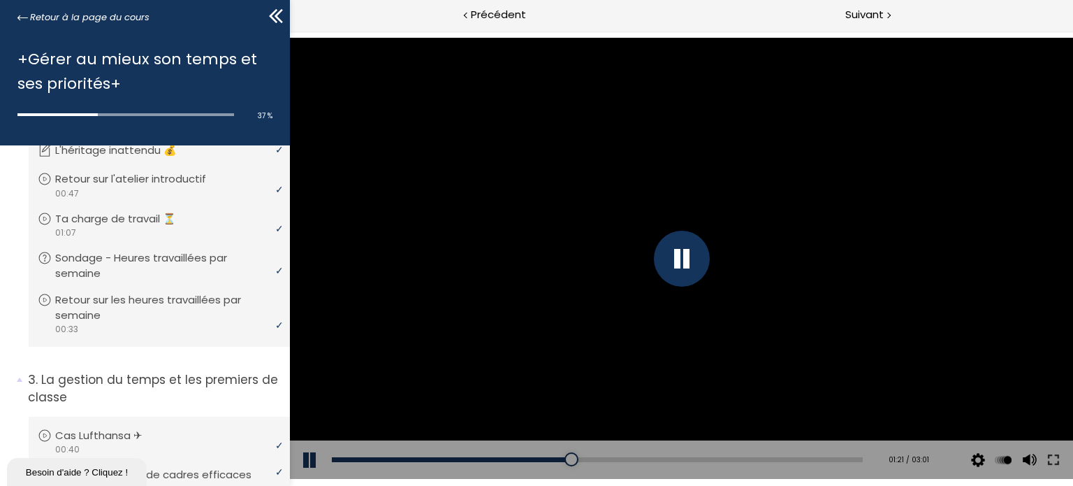
click at [307, 466] on button at bounding box center [310, 459] width 42 height 39
click at [307, 452] on button at bounding box center [310, 459] width 42 height 39
click at [309, 455] on button at bounding box center [310, 459] width 42 height 39
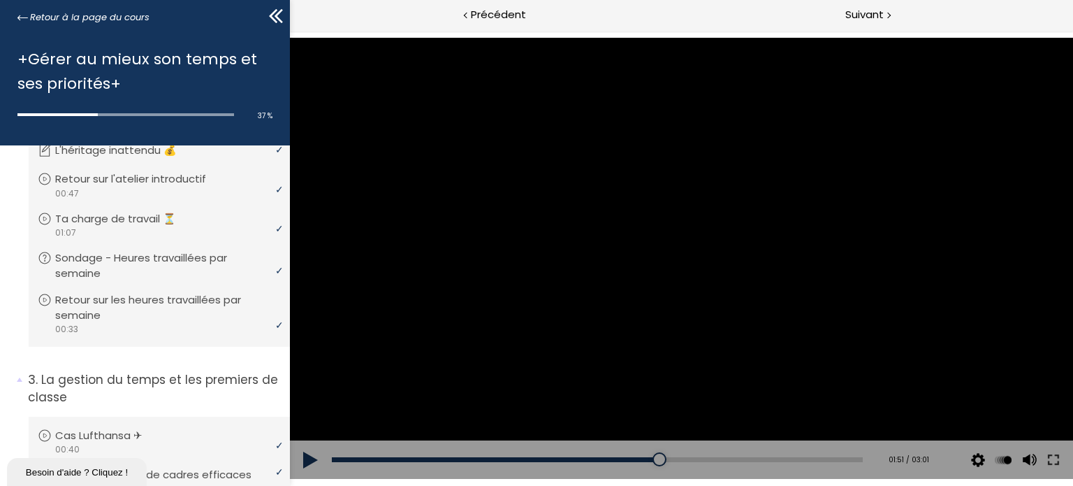
click at [309, 455] on button at bounding box center [310, 459] width 42 height 39
click at [306, 461] on button at bounding box center [310, 459] width 42 height 39
click at [306, 461] on div "Click for sound @keyframes VOLUME_SMALL_WAVE_FLASH { 0% { opacity: 0; } 33% { o…" at bounding box center [680, 258] width 783 height 441
click at [306, 461] on button at bounding box center [310, 459] width 42 height 39
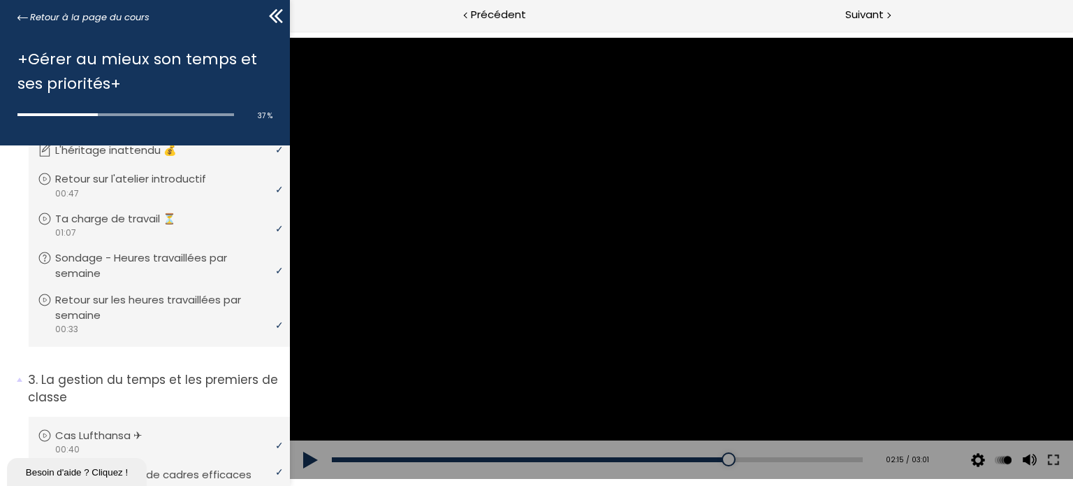
click at [305, 453] on button at bounding box center [310, 459] width 42 height 39
click at [314, 455] on button at bounding box center [310, 459] width 42 height 39
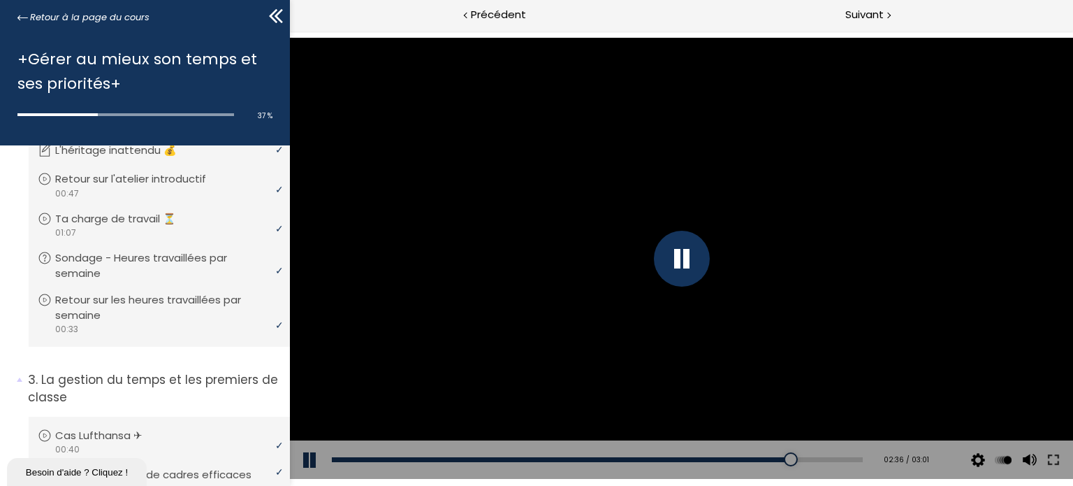
click at [759, 454] on div "Add chapter 00:00" at bounding box center [596, 459] width 531 height 39
click at [760, 455] on div "Add chapter 00:00" at bounding box center [596, 459] width 531 height 39
click at [760, 458] on div "02:29" at bounding box center [596, 459] width 531 height 5
click at [302, 453] on button at bounding box center [310, 459] width 42 height 39
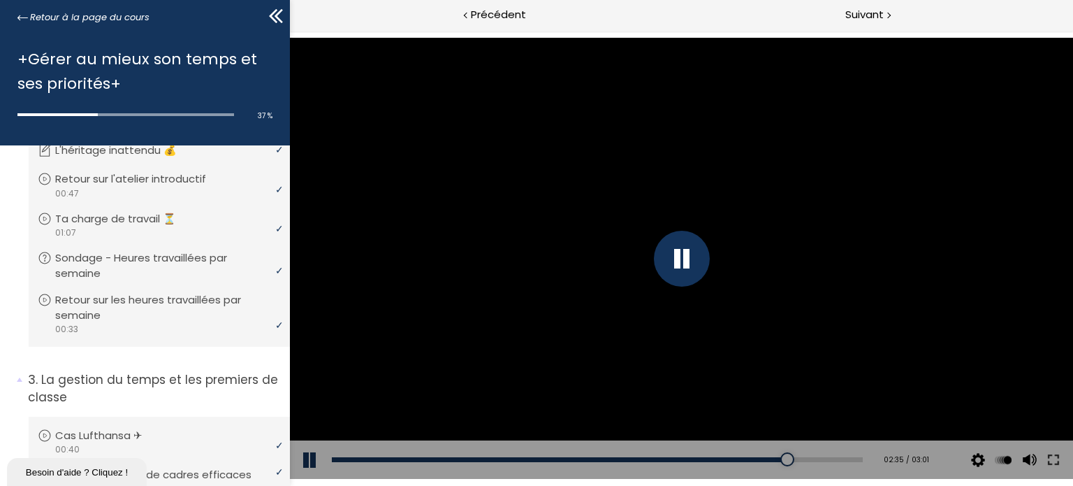
click at [302, 453] on button at bounding box center [310, 459] width 42 height 39
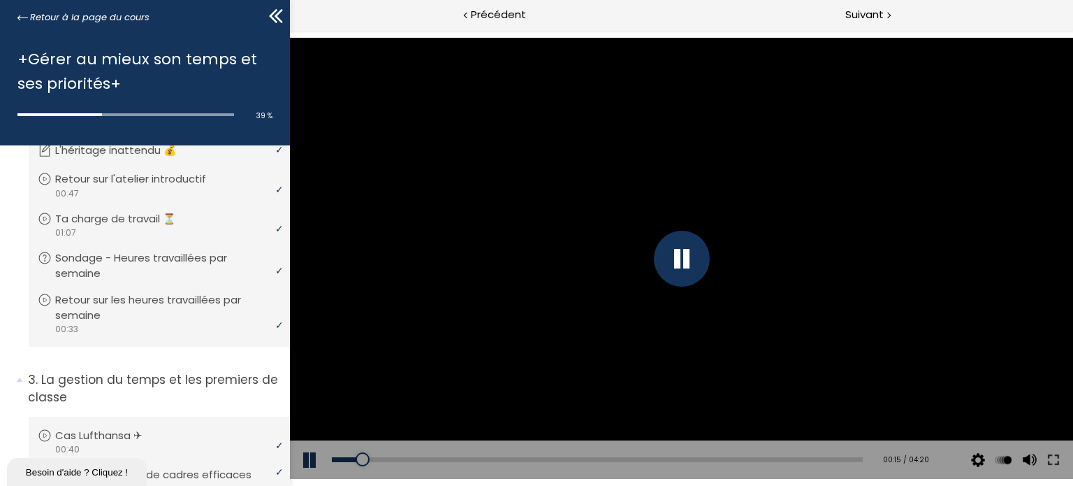
click at [310, 454] on button at bounding box center [310, 459] width 42 height 39
click at [345, 453] on div "Add chapter 00:00" at bounding box center [596, 459] width 531 height 39
click at [341, 457] on div "00:04" at bounding box center [596, 459] width 531 height 5
click at [309, 458] on button at bounding box center [310, 459] width 42 height 39
click at [459, 463] on div "Add chapter 01:04" at bounding box center [596, 459] width 531 height 39
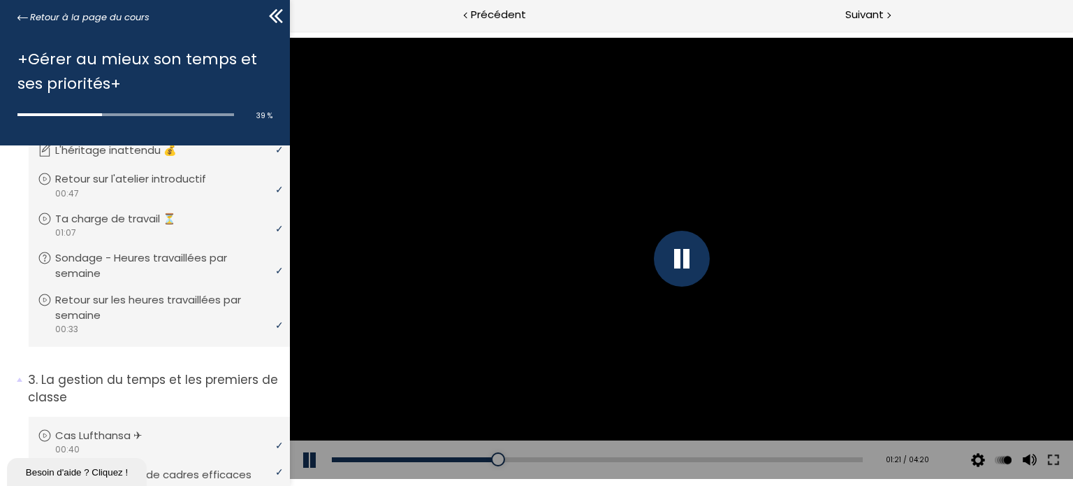
click at [459, 463] on div "Add chapter 01:04" at bounding box center [596, 459] width 531 height 39
click at [464, 457] on div "01:06" at bounding box center [596, 459] width 531 height 5
click at [450, 457] on div "00:59" at bounding box center [596, 459] width 531 height 5
click at [437, 457] on div "00:52" at bounding box center [596, 459] width 531 height 5
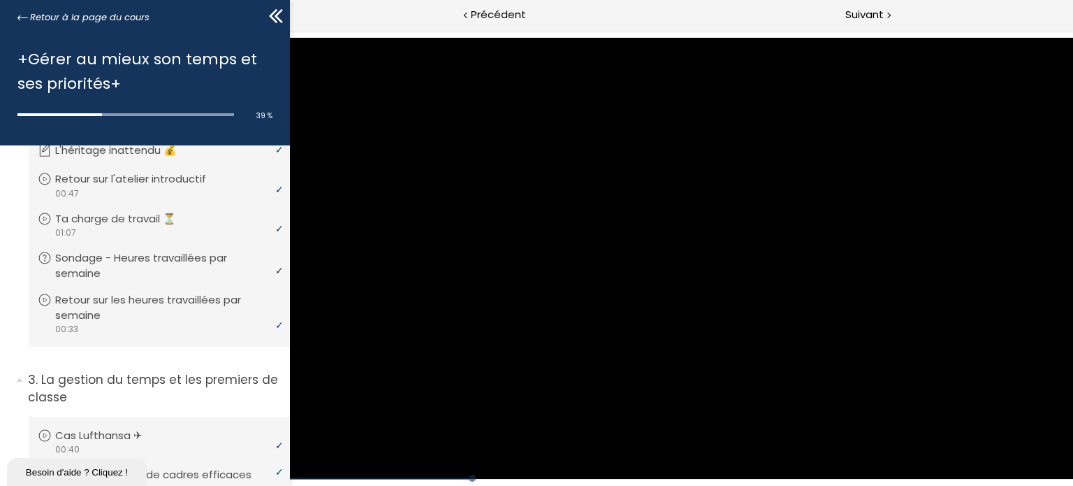
click at [306, 456] on div "Click for sound @keyframes VOLUME_SMALL_WAVE_FLASH { 0% { opacity: 0; } 33% { o…" at bounding box center [680, 258] width 783 height 441
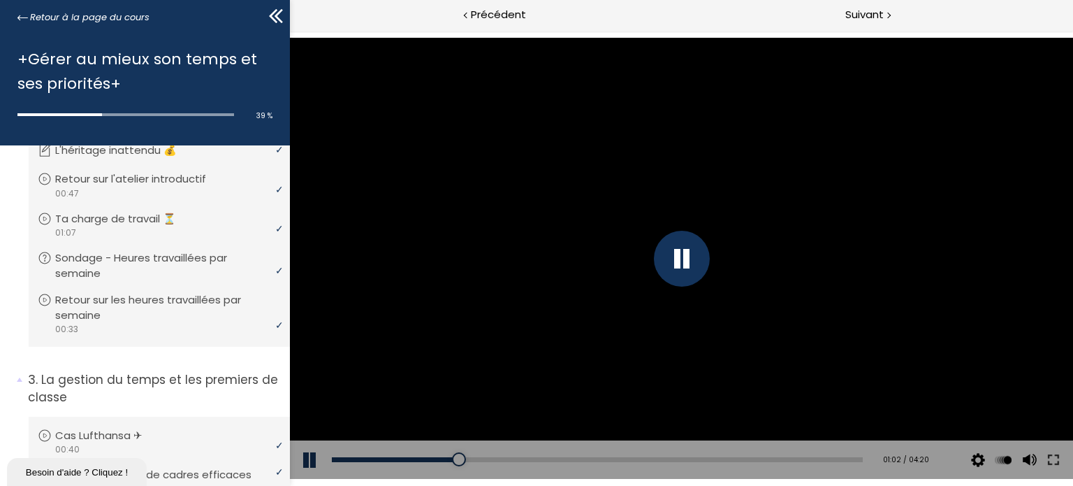
click at [306, 456] on button at bounding box center [310, 459] width 42 height 39
click at [313, 456] on button at bounding box center [310, 459] width 42 height 39
click at [309, 453] on button at bounding box center [310, 459] width 42 height 39
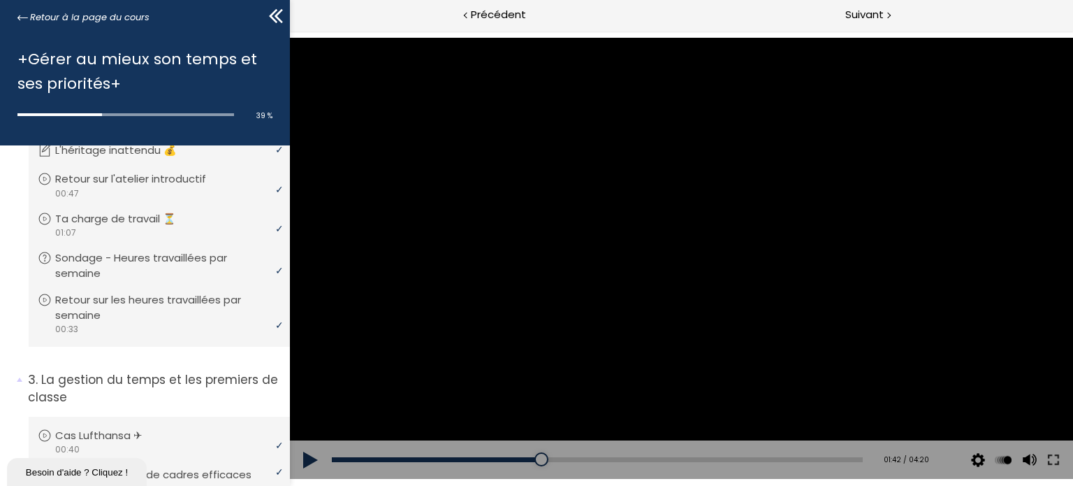
click at [309, 453] on button at bounding box center [310, 459] width 42 height 39
click at [306, 460] on button at bounding box center [310, 459] width 42 height 39
click at [594, 457] on div "02:11" at bounding box center [596, 459] width 531 height 5
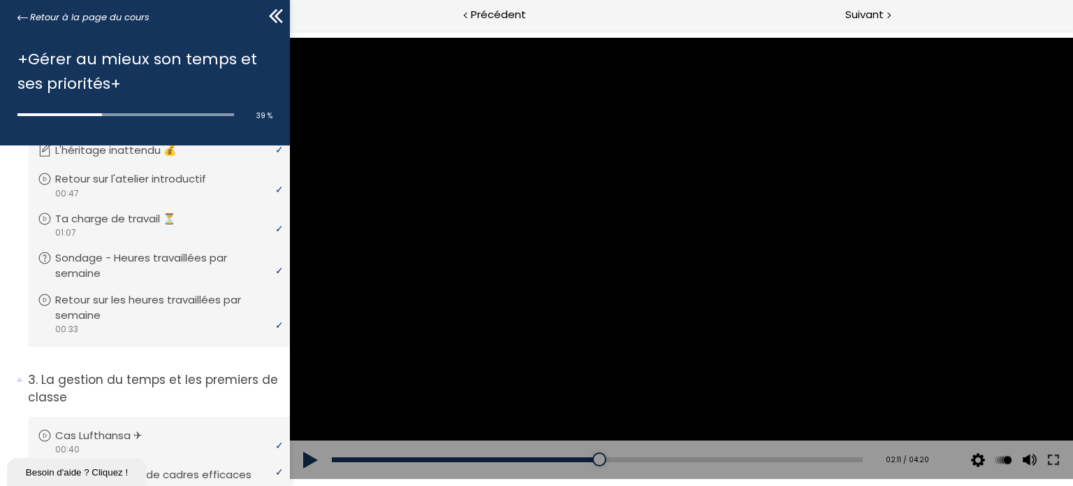
click at [305, 457] on button at bounding box center [310, 459] width 42 height 39
click at [632, 457] on div "02:30" at bounding box center [596, 459] width 531 height 5
click at [623, 458] on div "02:25" at bounding box center [596, 459] width 531 height 5
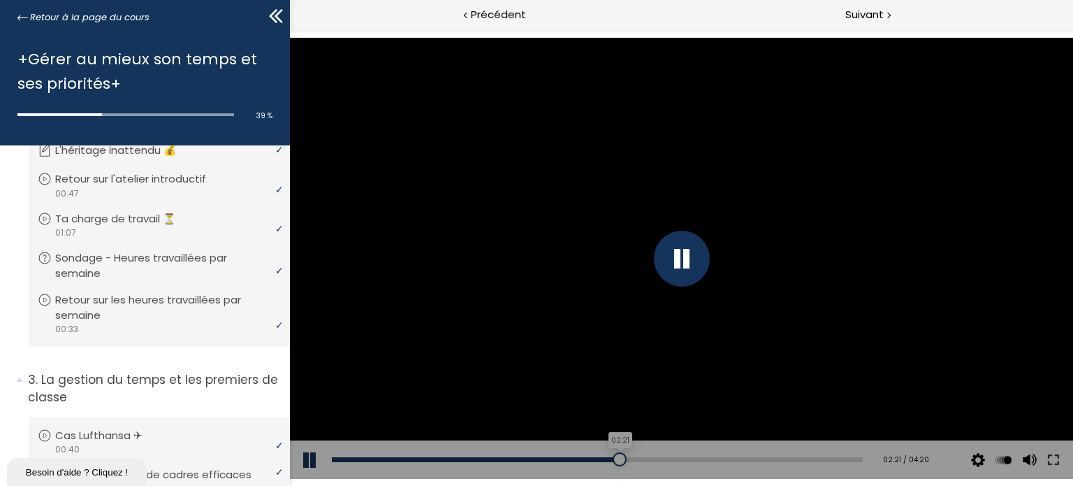
click at [613, 458] on div "02:21" at bounding box center [596, 459] width 531 height 5
click at [604, 458] on div "02:16" at bounding box center [596, 459] width 531 height 5
click at [300, 462] on button at bounding box center [310, 459] width 42 height 39
click at [662, 461] on div "02:45" at bounding box center [596, 459] width 531 height 5
click at [309, 458] on button at bounding box center [310, 459] width 42 height 39
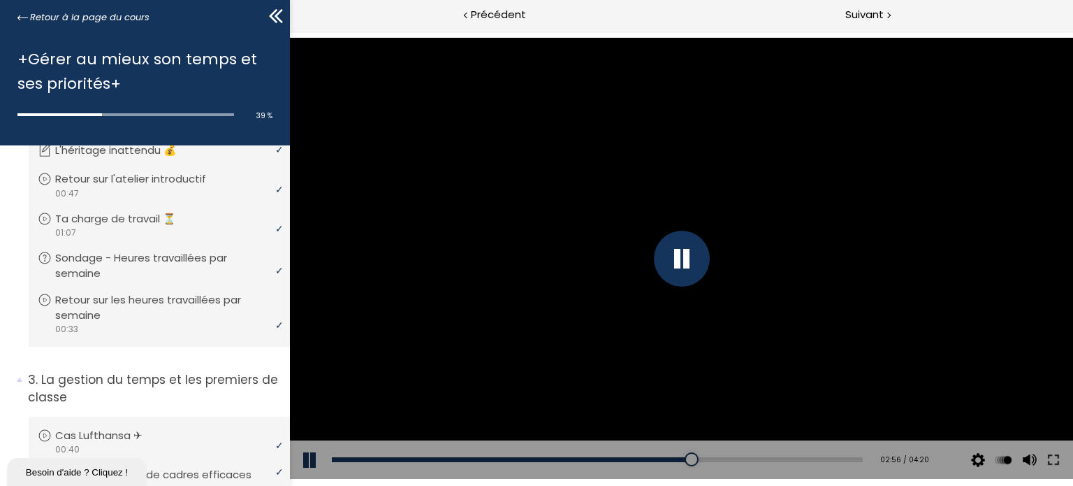
click at [310, 458] on button at bounding box center [310, 459] width 42 height 39
click at [310, 455] on button at bounding box center [310, 459] width 42 height 39
click at [310, 460] on button at bounding box center [310, 459] width 42 height 39
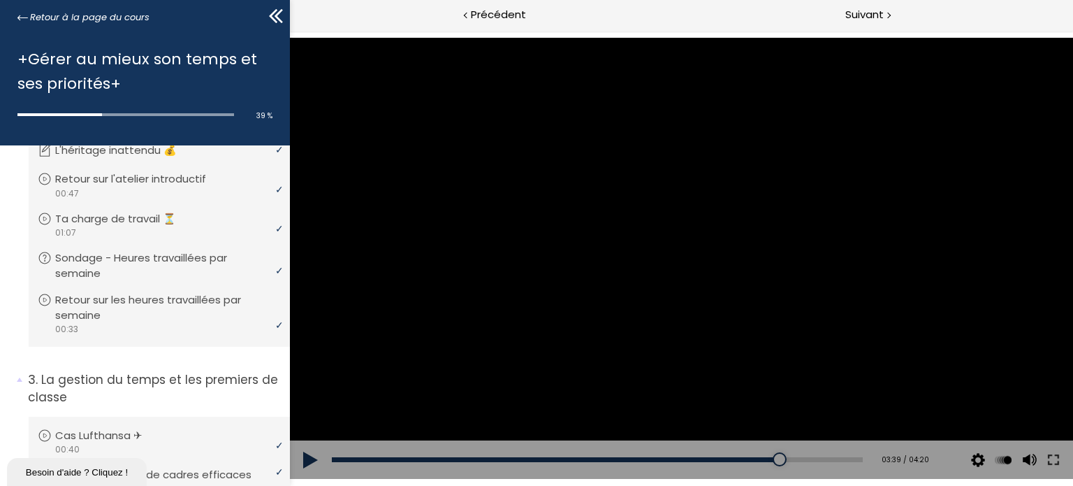
click at [310, 460] on button at bounding box center [310, 459] width 42 height 39
click at [312, 448] on button at bounding box center [310, 459] width 42 height 39
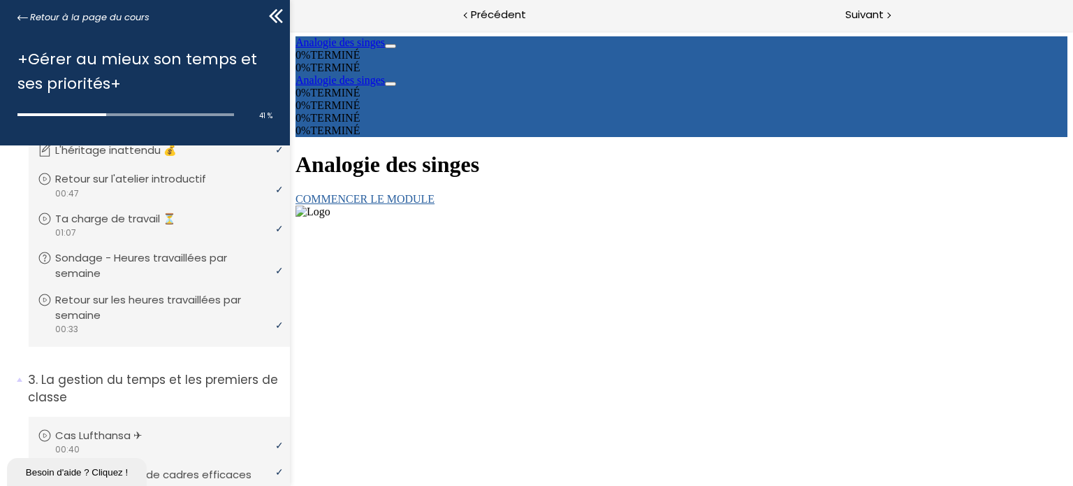
click at [434, 193] on link "COMMENCER LE MODULE" at bounding box center [364, 199] width 139 height 12
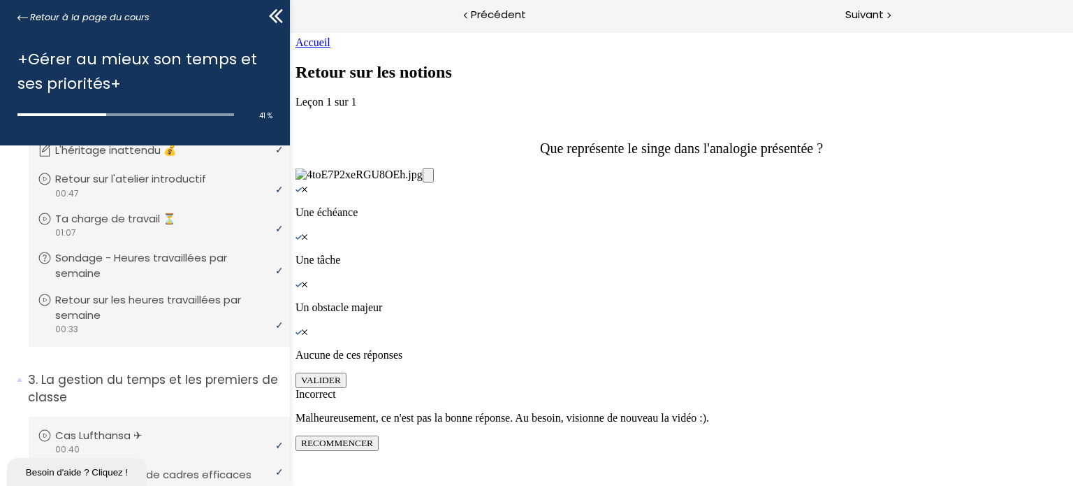
scroll to position [372, 0]
click at [475, 242] on div "Knowledge Check: Multiple Choice" at bounding box center [681, 236] width 772 height 13
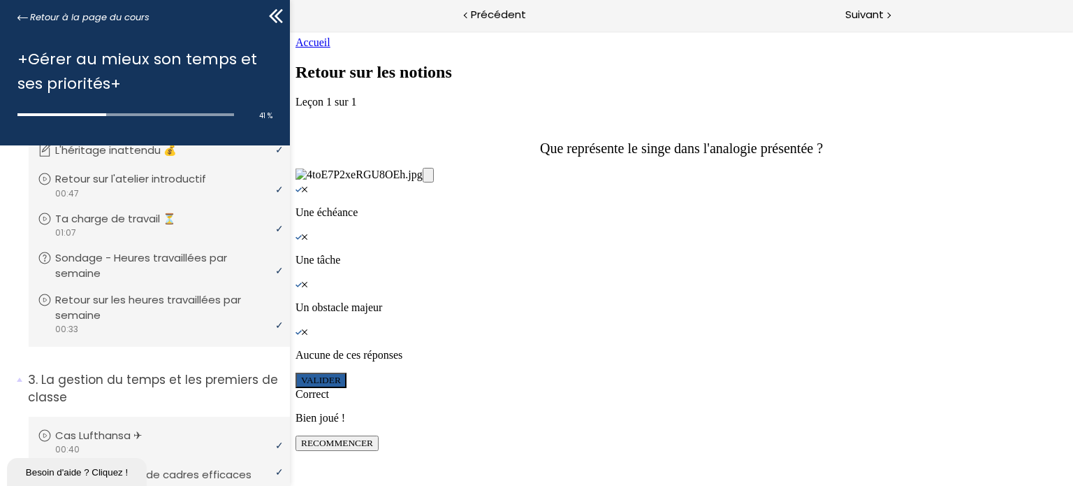
click at [346, 388] on button "VALIDER" at bounding box center [320, 379] width 51 height 15
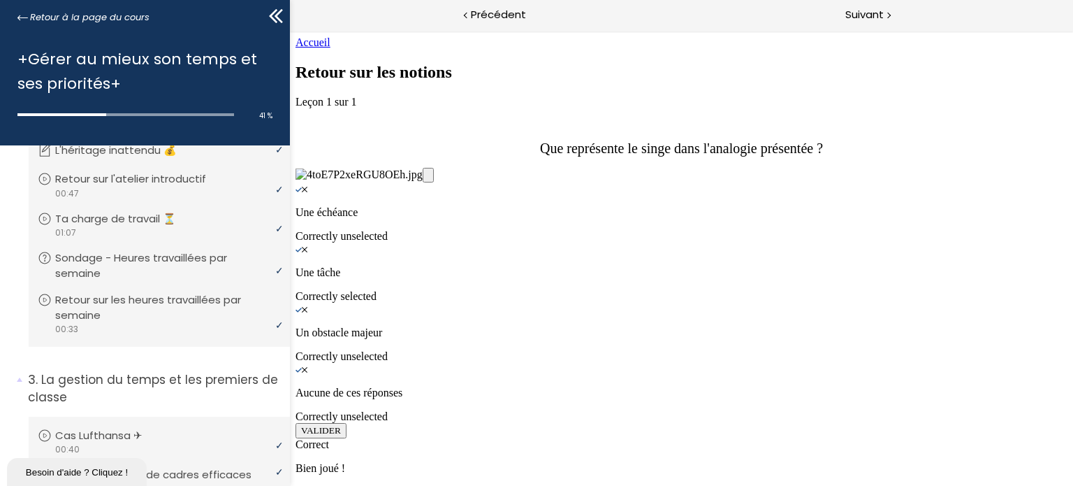
scroll to position [1258, 0]
drag, startPoint x: 638, startPoint y: 293, endPoint x: 866, endPoint y: 221, distance: 239.5
drag, startPoint x: 600, startPoint y: 301, endPoint x: 845, endPoint y: 305, distance: 245.2
drag, startPoint x: 632, startPoint y: 370, endPoint x: 791, endPoint y: 360, distance: 159.6
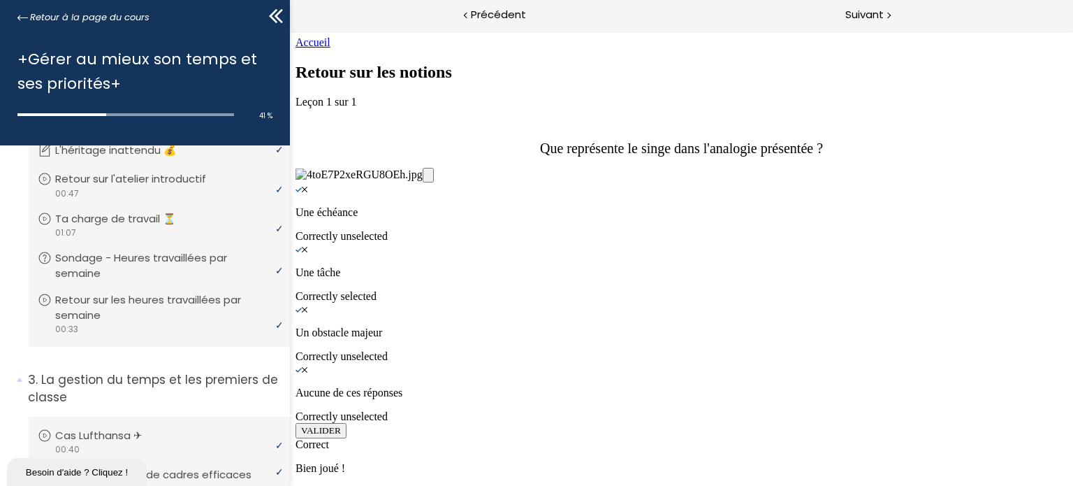
click at [877, 20] on span "Suivant" at bounding box center [864, 14] width 38 height 17
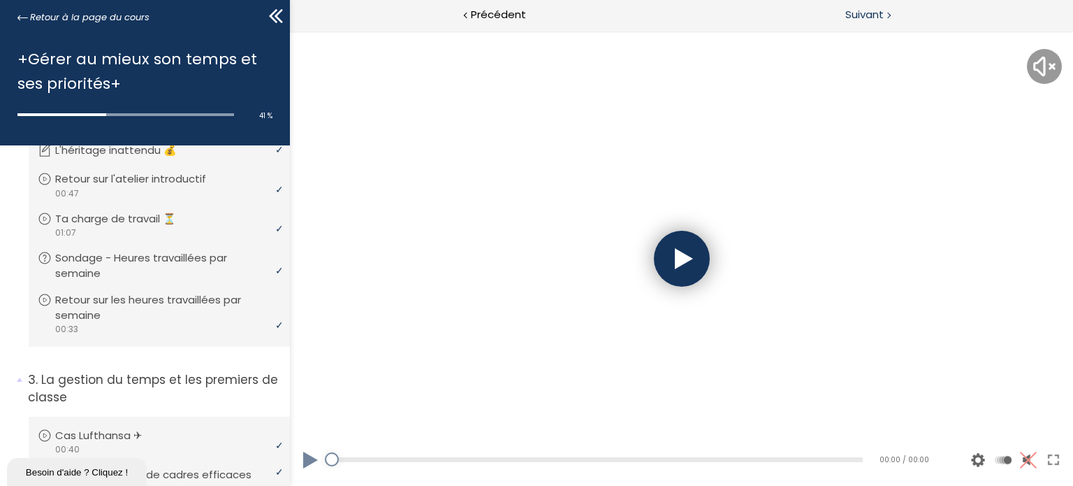
scroll to position [0, 0]
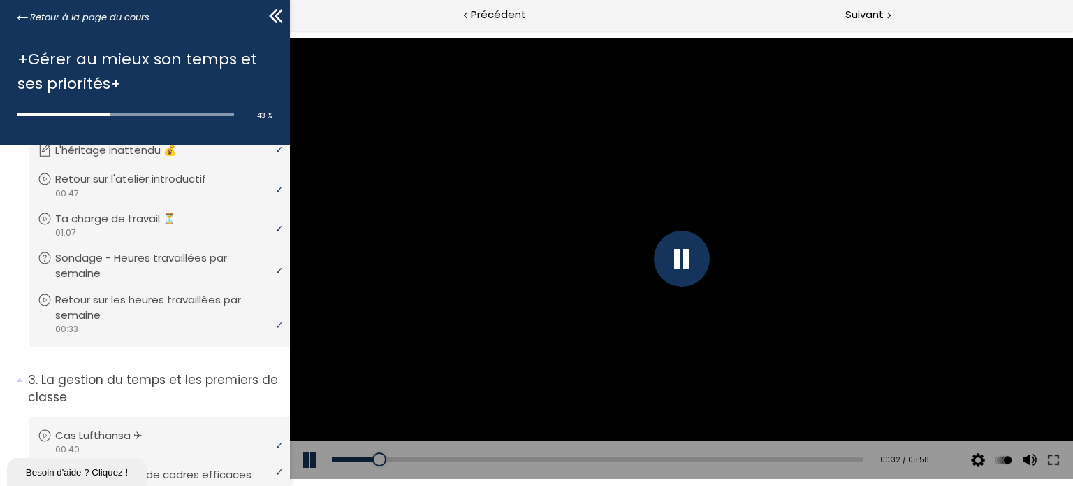
click at [310, 462] on button at bounding box center [310, 459] width 42 height 39
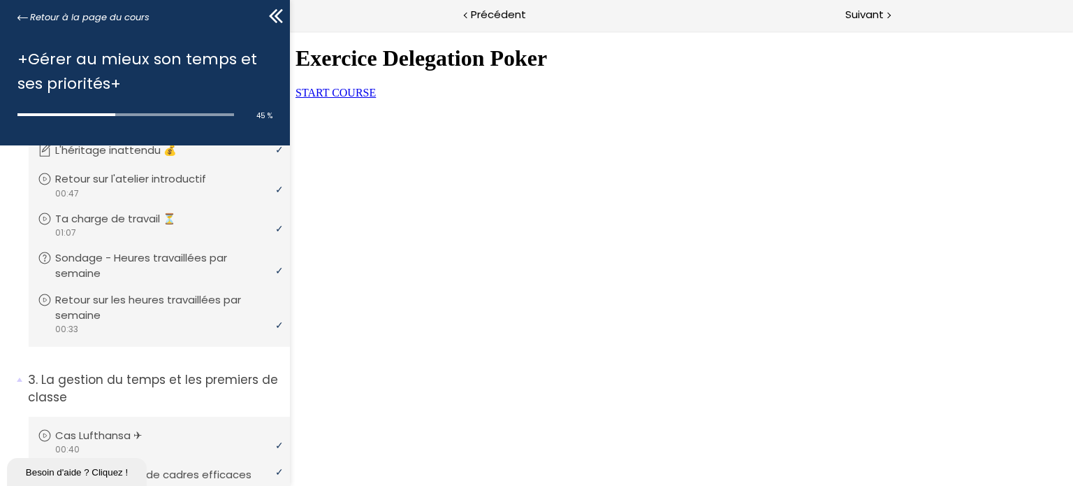
click at [375, 98] on span "START COURSE" at bounding box center [335, 93] width 80 height 12
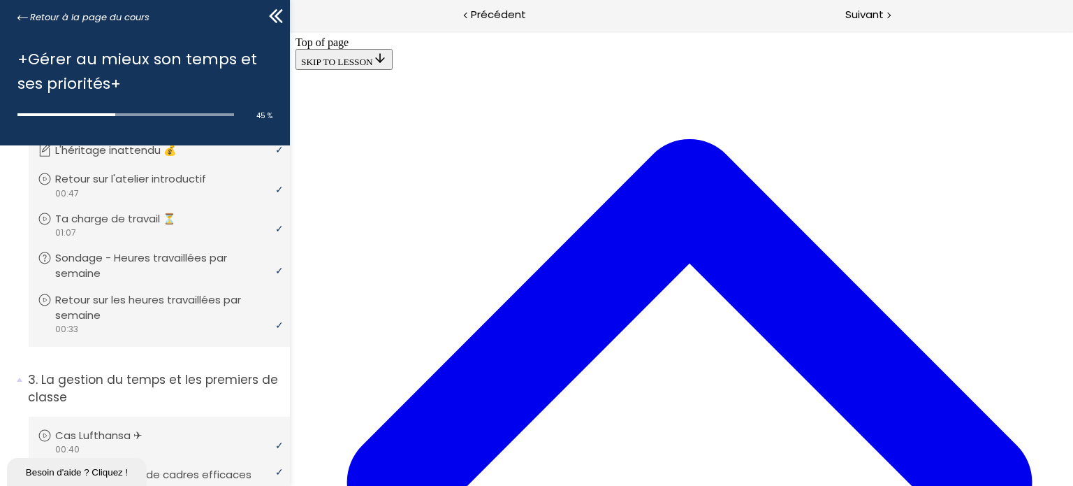
scroll to position [377, 0]
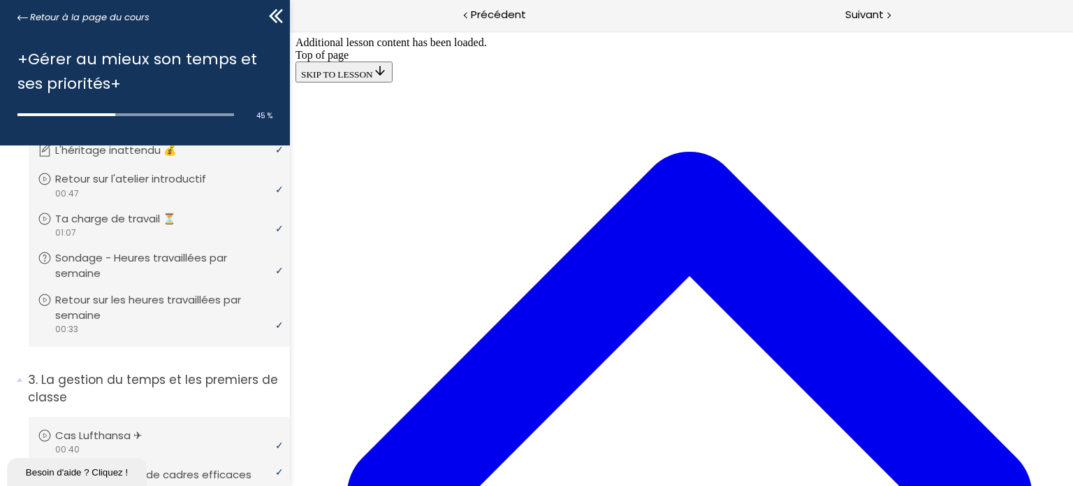
scroll to position [921, 0]
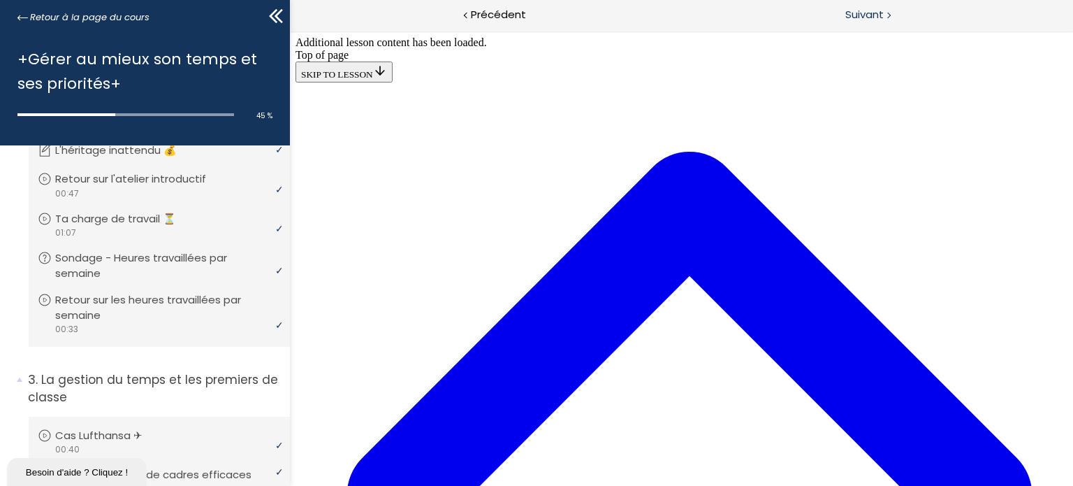
click at [865, 13] on span "Suivant" at bounding box center [864, 14] width 38 height 17
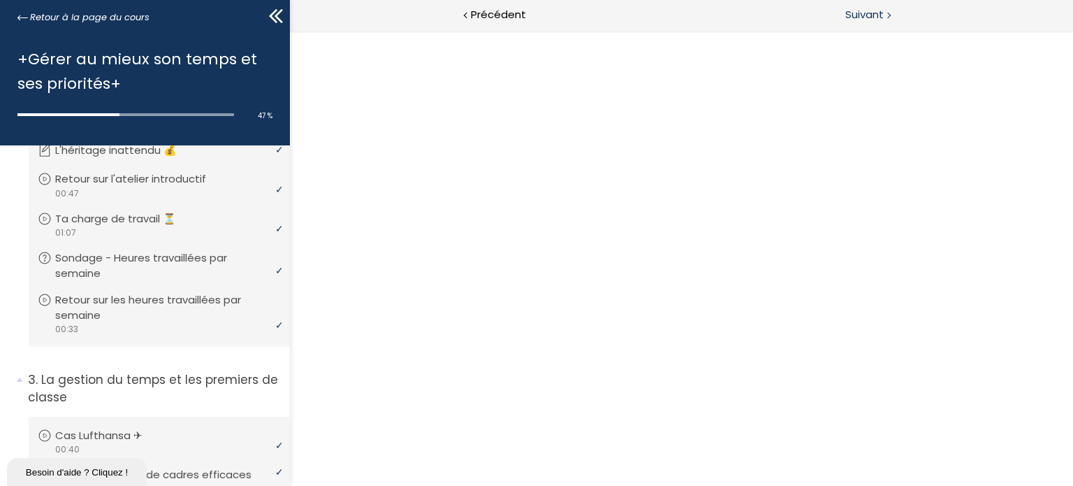
scroll to position [0, 0]
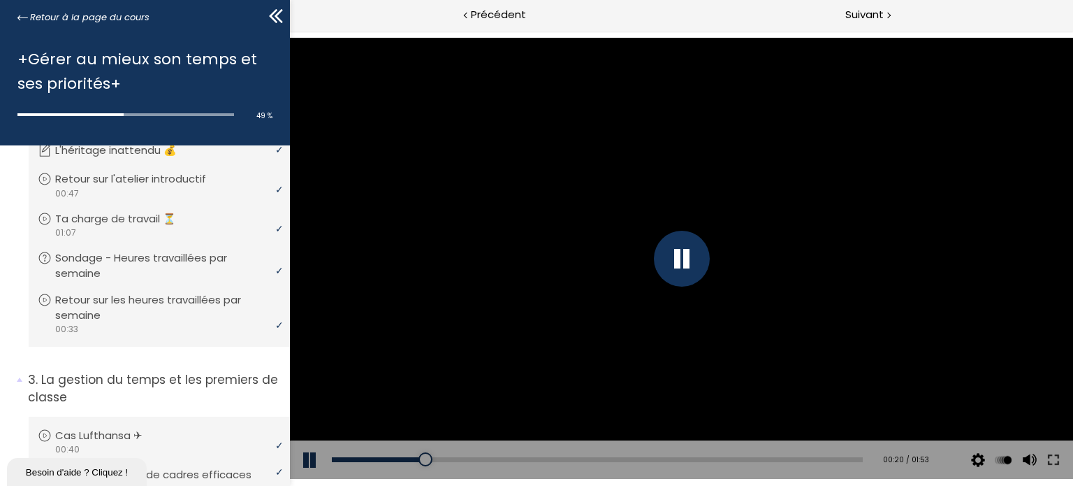
click at [313, 455] on button at bounding box center [310, 459] width 42 height 39
click at [308, 456] on button at bounding box center [310, 459] width 42 height 39
click at [312, 453] on button at bounding box center [310, 459] width 42 height 39
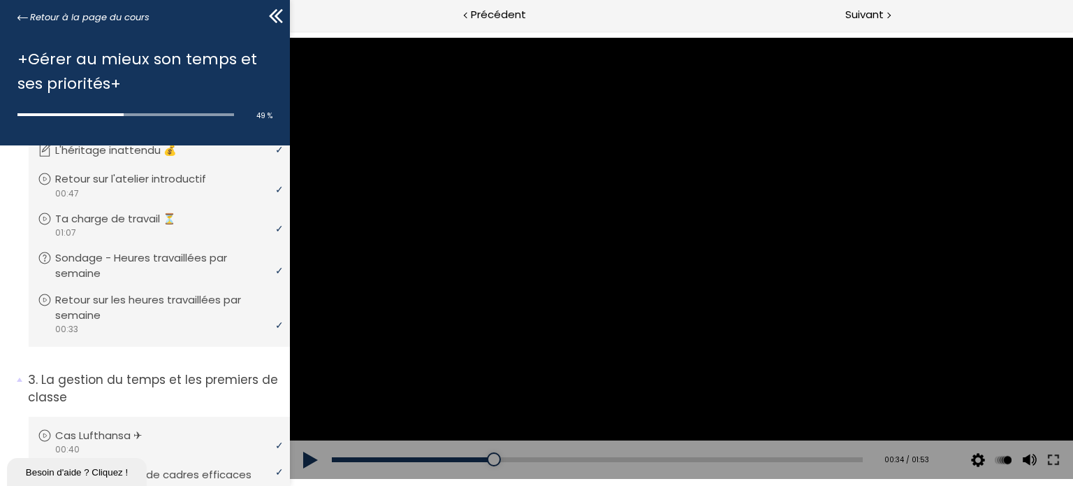
click at [312, 453] on button at bounding box center [310, 459] width 42 height 39
click at [305, 458] on button at bounding box center [310, 459] width 42 height 39
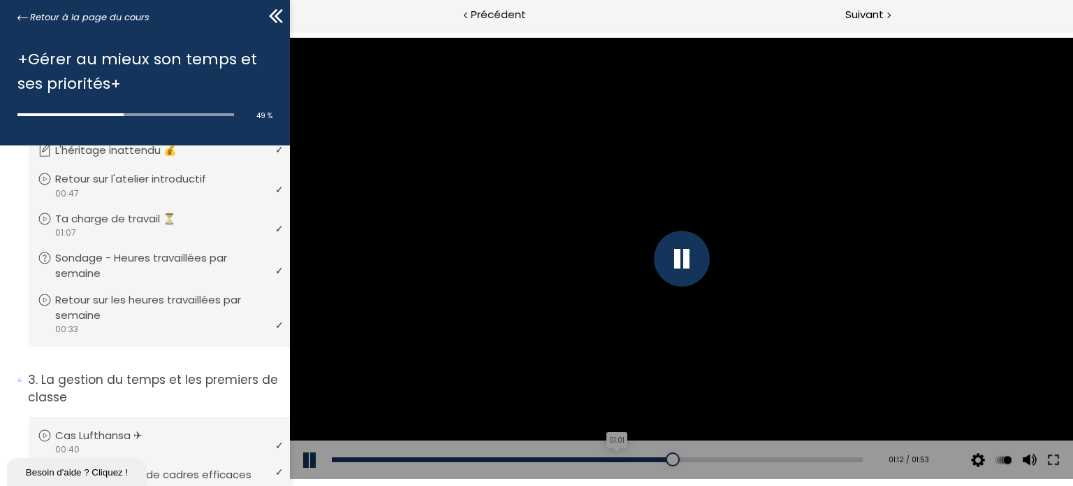
click at [611, 459] on div "Add chapter 01:01" at bounding box center [596, 459] width 531 height 39
click at [611, 459] on div "01:01" at bounding box center [596, 459] width 531 height 5
click at [624, 457] on div "01:03" at bounding box center [596, 459] width 531 height 5
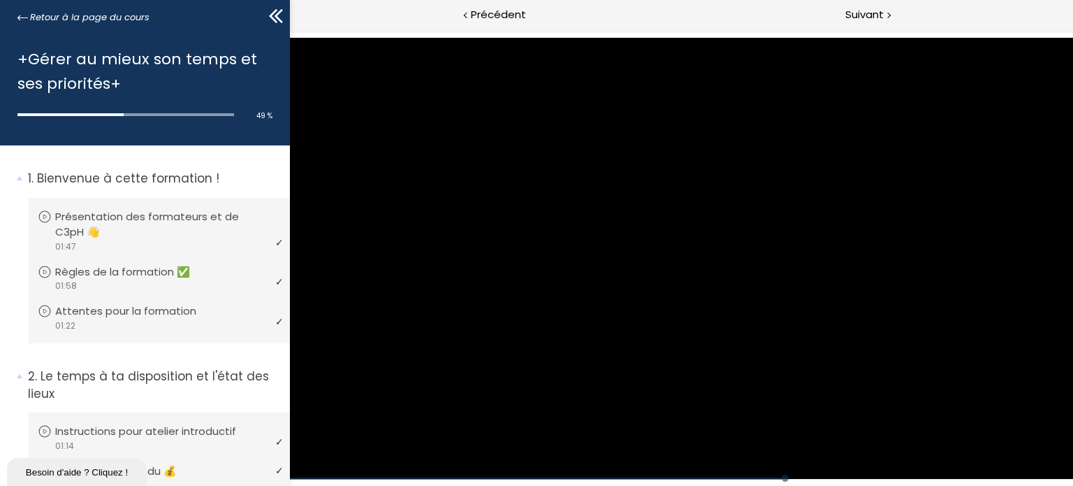
scroll to position [321, 0]
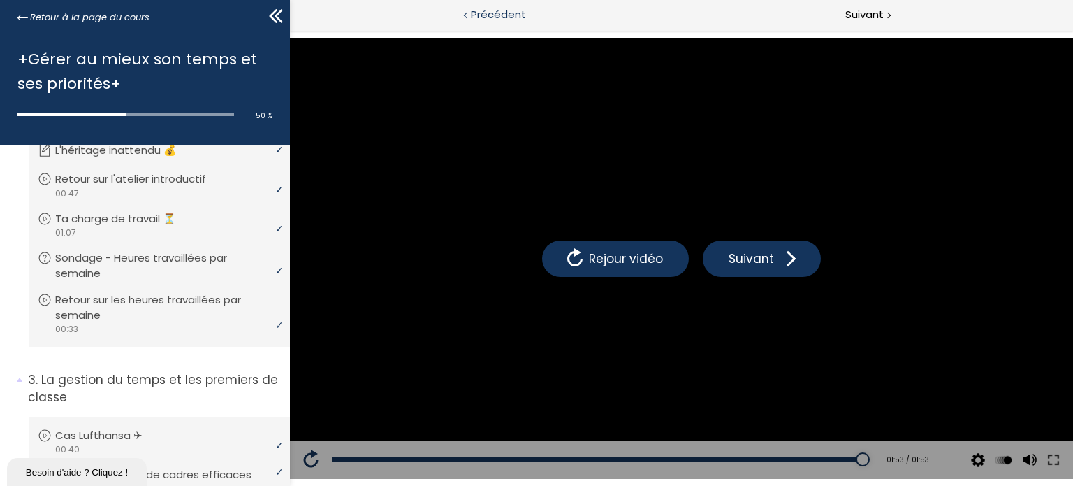
click at [483, 22] on span "Précédent" at bounding box center [498, 14] width 55 height 17
click at [858, 13] on span "Suivant" at bounding box center [864, 14] width 38 height 17
